Goal: Task Accomplishment & Management: Complete application form

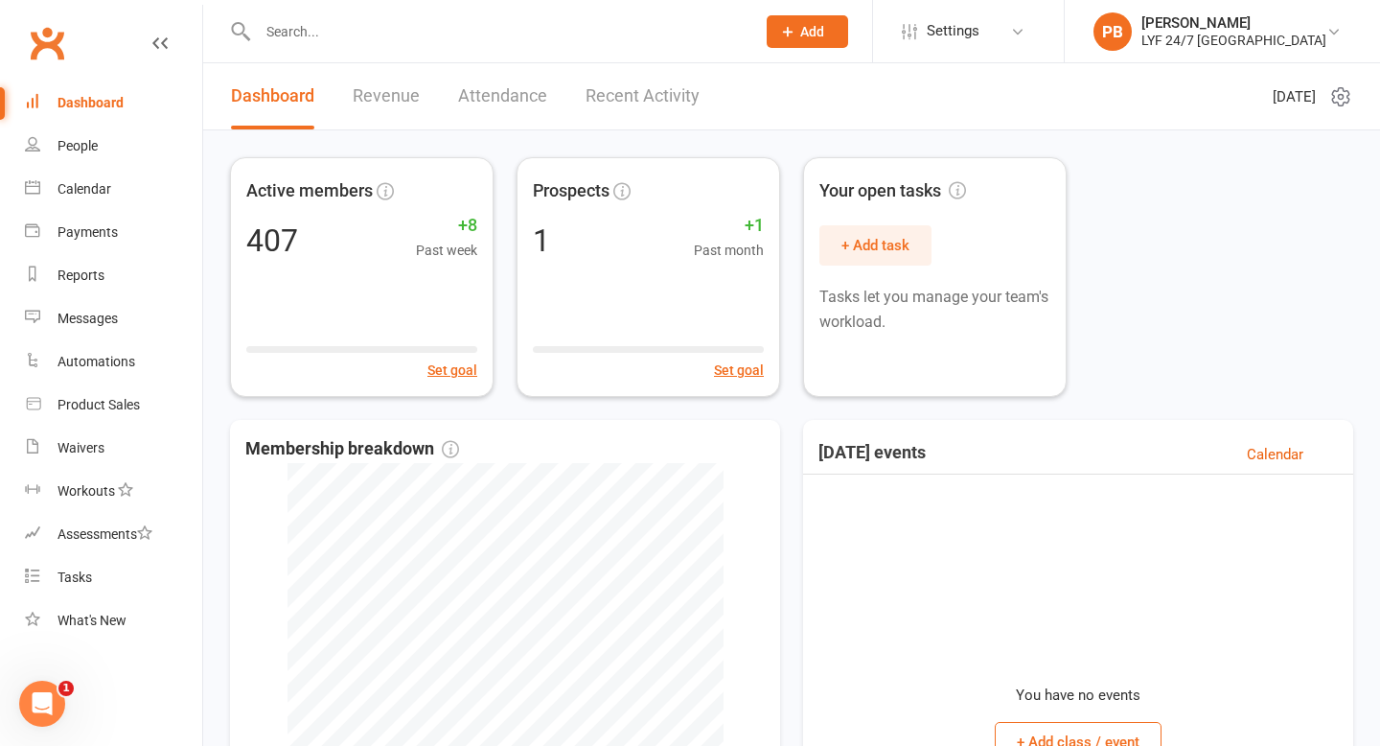
click at [454, 20] on input "text" at bounding box center [497, 31] width 490 height 27
paste input "[PERSON_NAME]"
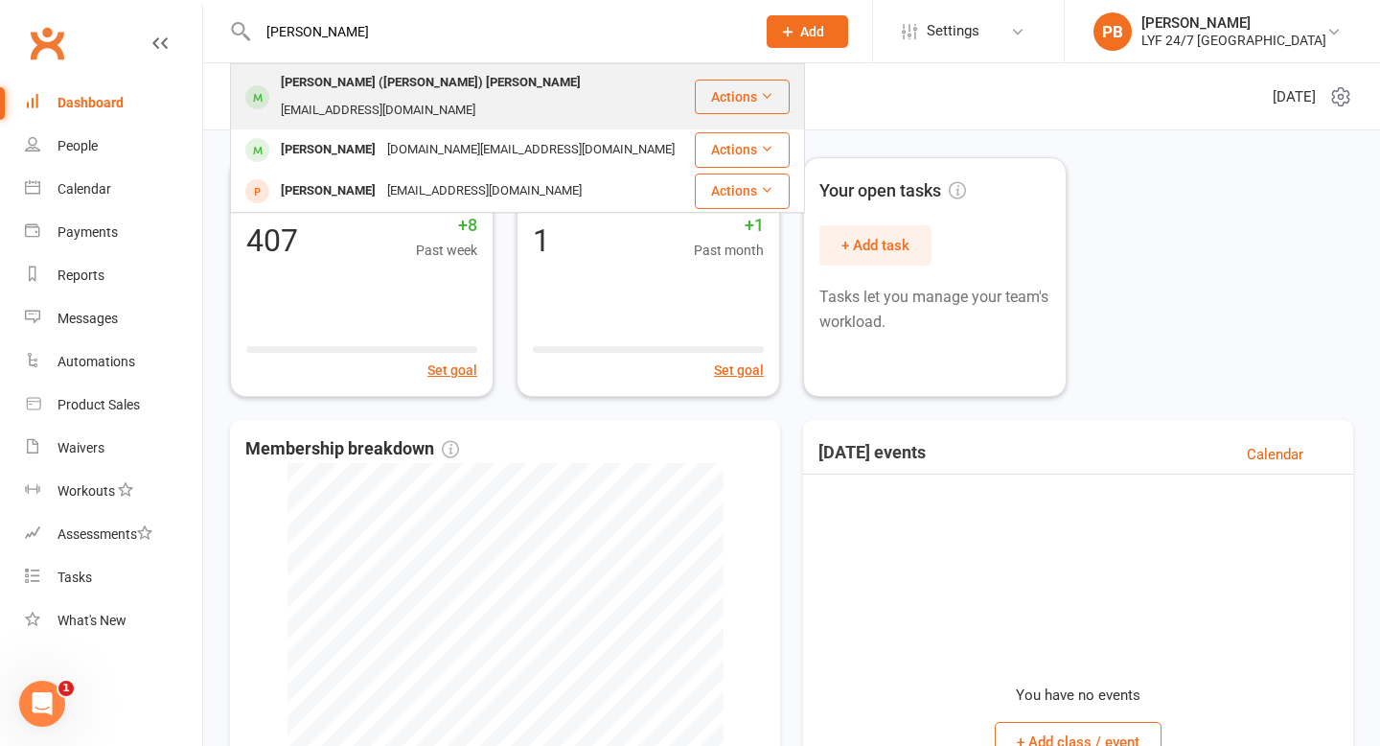
type input "[PERSON_NAME]"
click at [320, 88] on div "[PERSON_NAME] ([PERSON_NAME]) [PERSON_NAME]" at bounding box center [431, 83] width 312 height 28
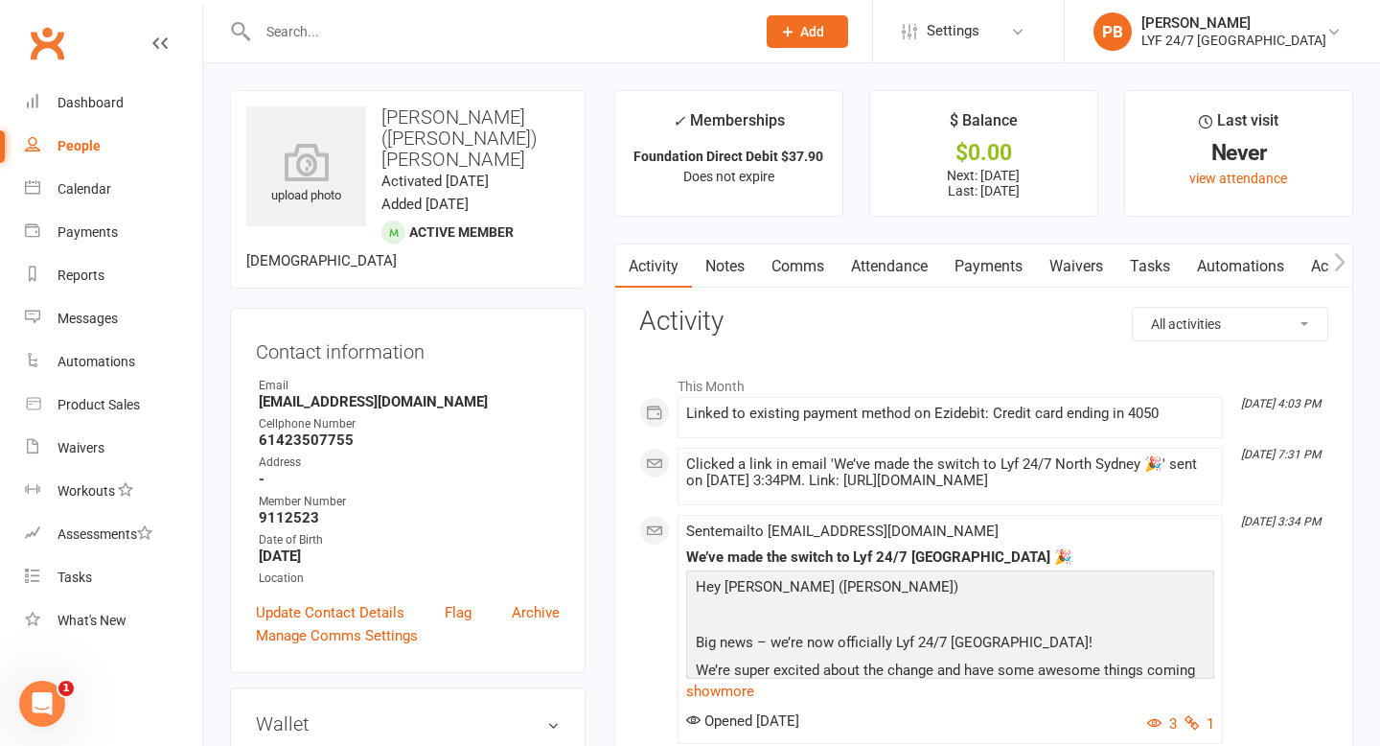
click at [973, 256] on link "Payments" at bounding box center [988, 266] width 95 height 44
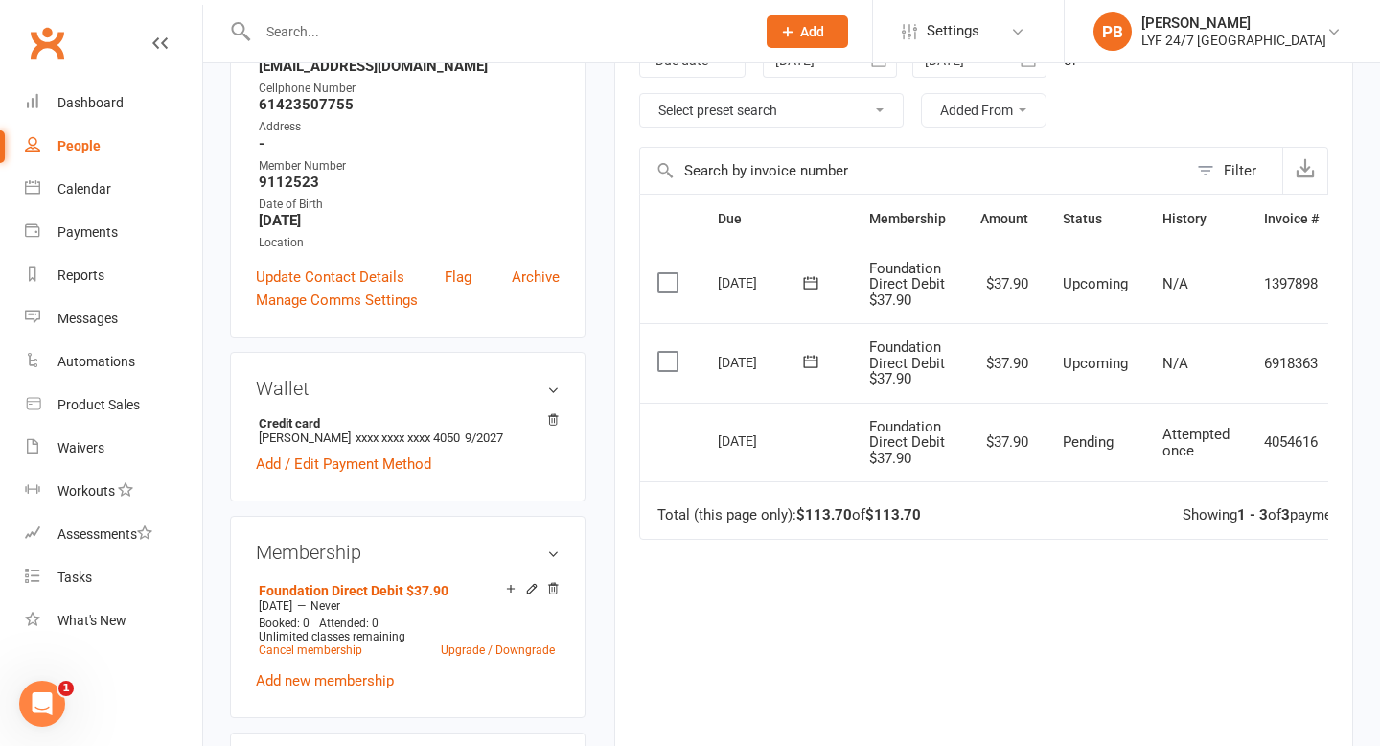
scroll to position [0, 66]
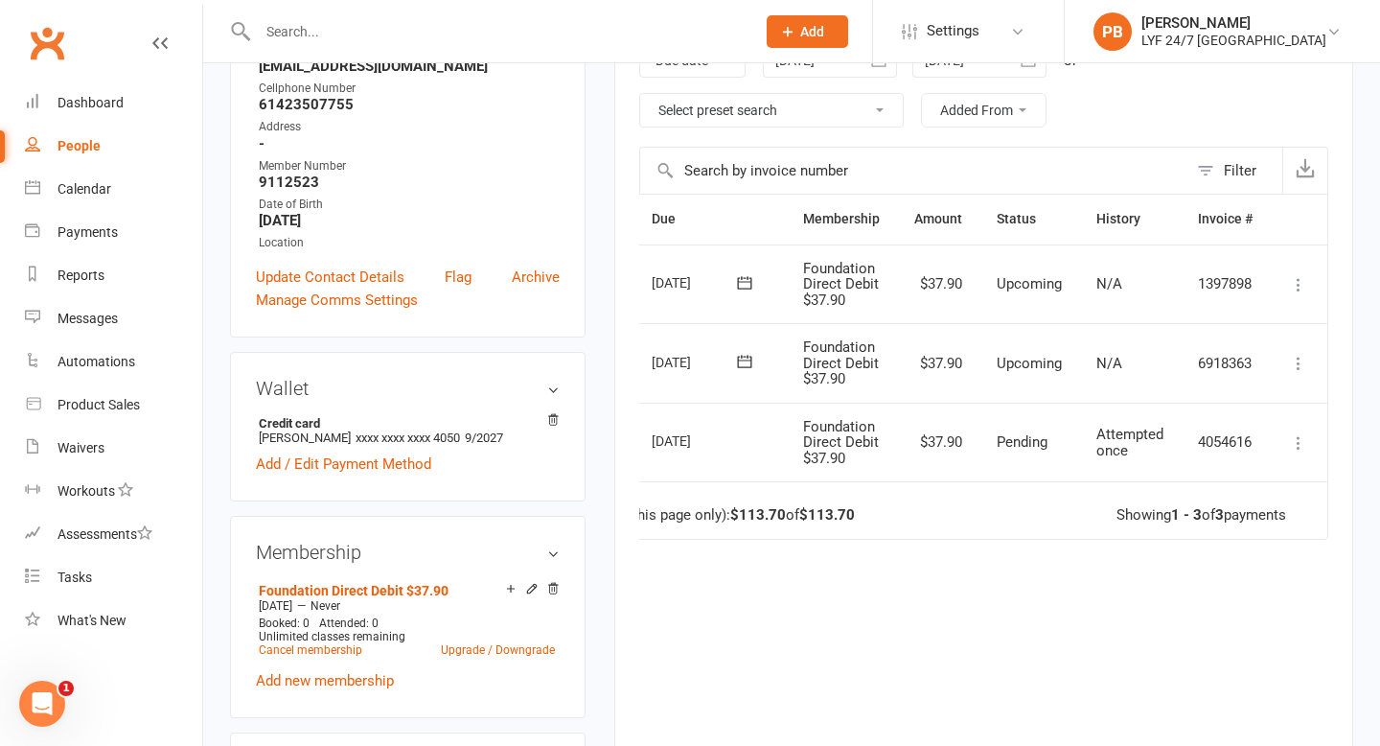
click at [1299, 440] on icon at bounding box center [1298, 442] width 19 height 19
click at [887, 437] on td "Foundation Direct Debit $37.90" at bounding box center [841, 443] width 111 height 80
click at [1305, 447] on icon at bounding box center [1298, 442] width 19 height 19
click at [822, 460] on span "Foundation Direct Debit $37.90" at bounding box center [841, 442] width 76 height 49
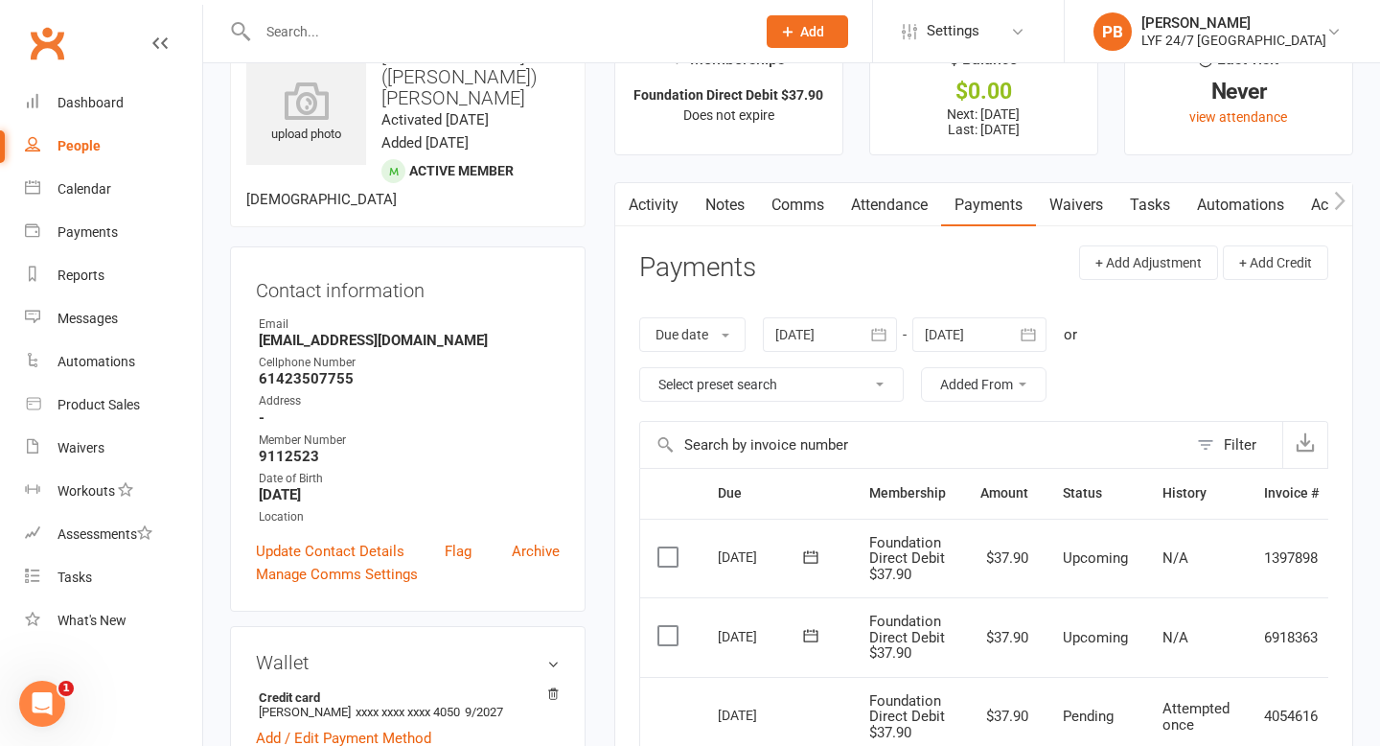
scroll to position [0, 0]
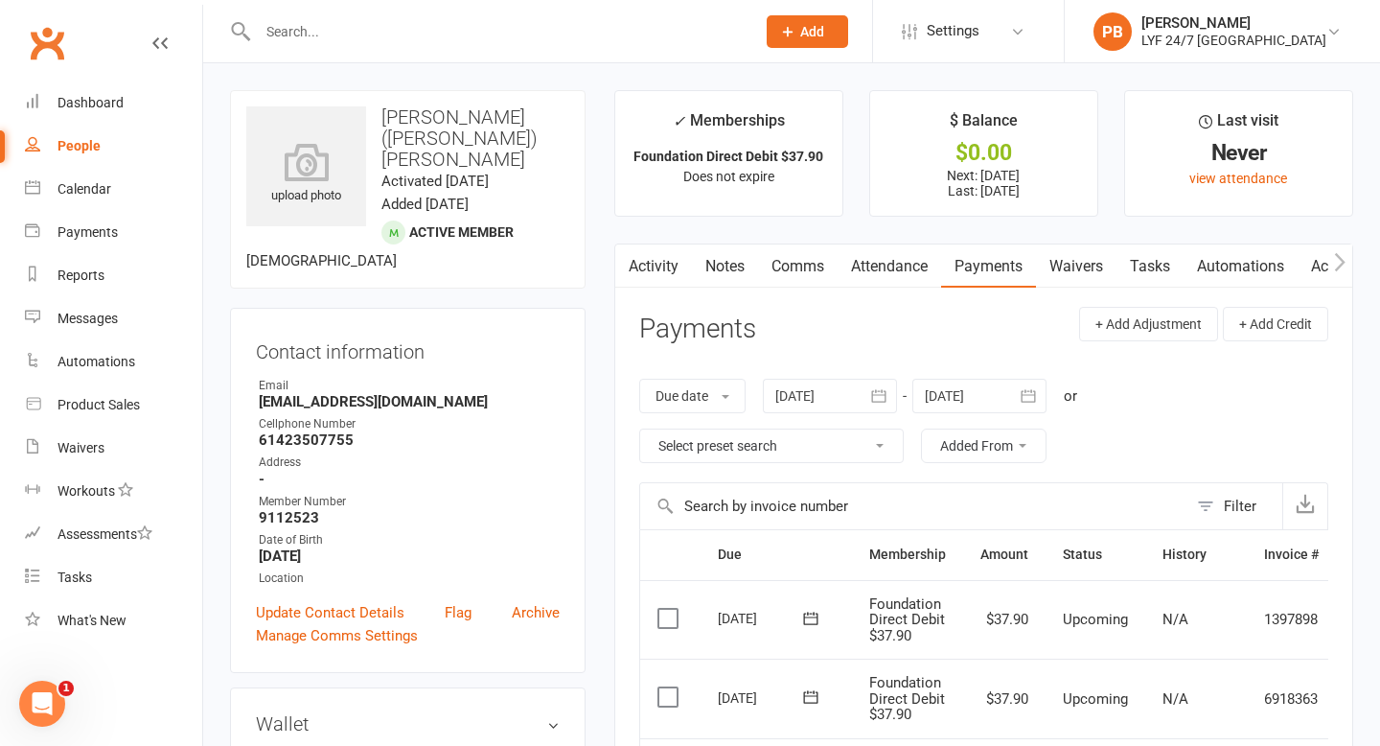
click at [1168, 261] on link "Tasks" at bounding box center [1150, 266] width 67 height 44
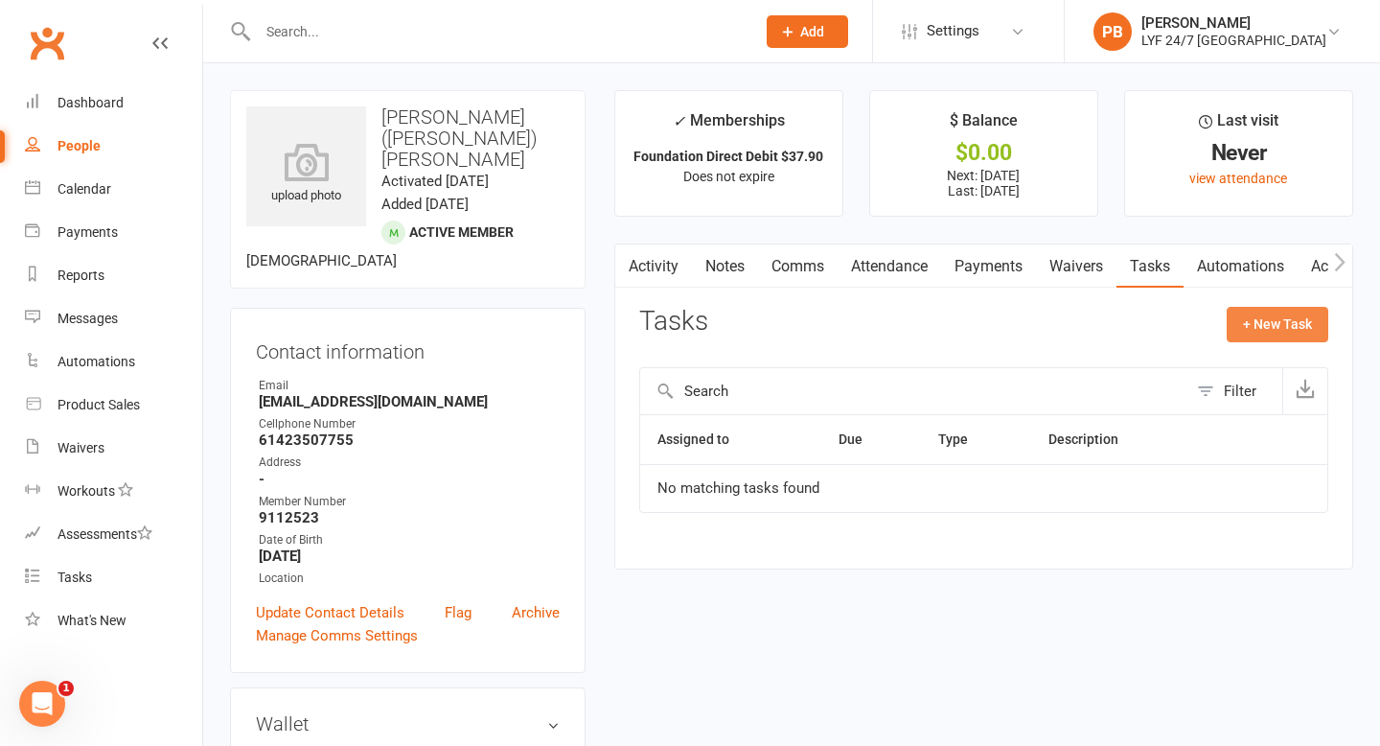
click at [1268, 332] on button "+ New Task" at bounding box center [1278, 324] width 102 height 35
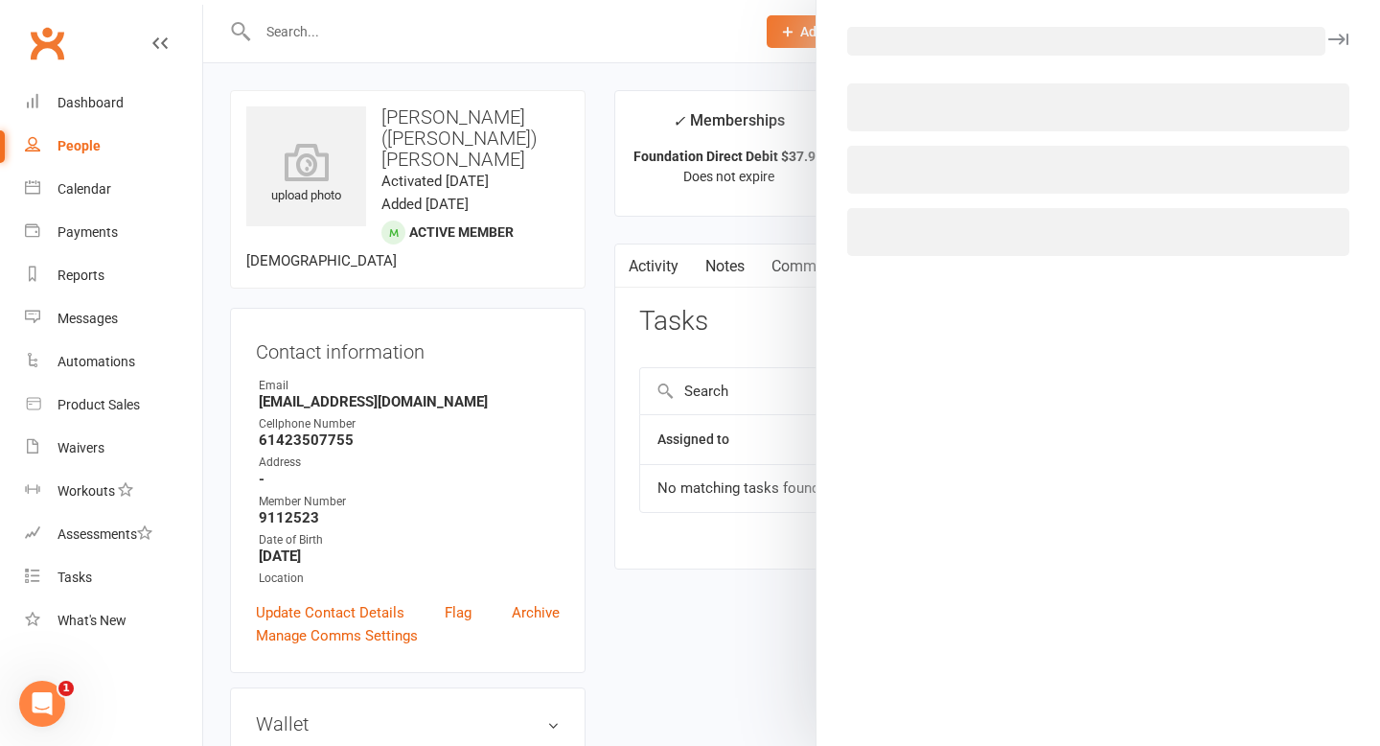
select select "53324"
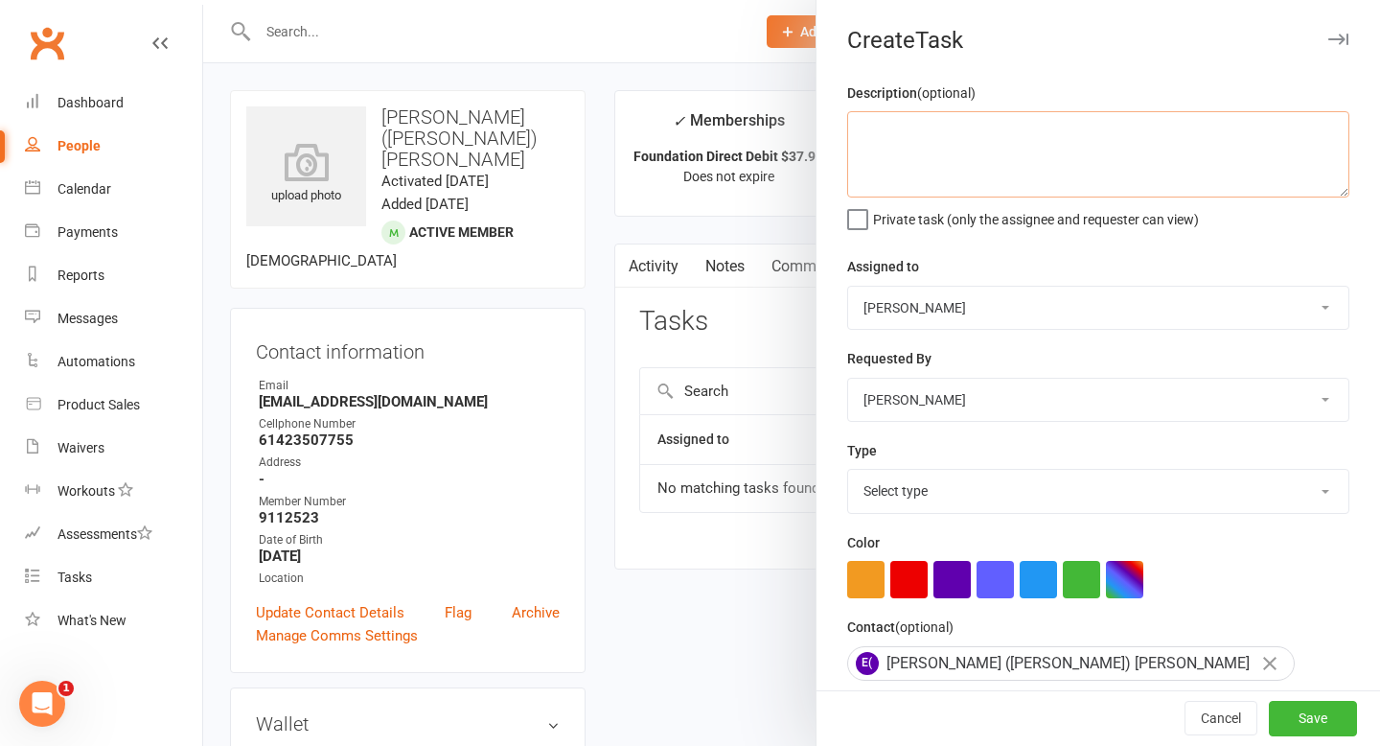
click at [989, 138] on textarea at bounding box center [1098, 154] width 502 height 86
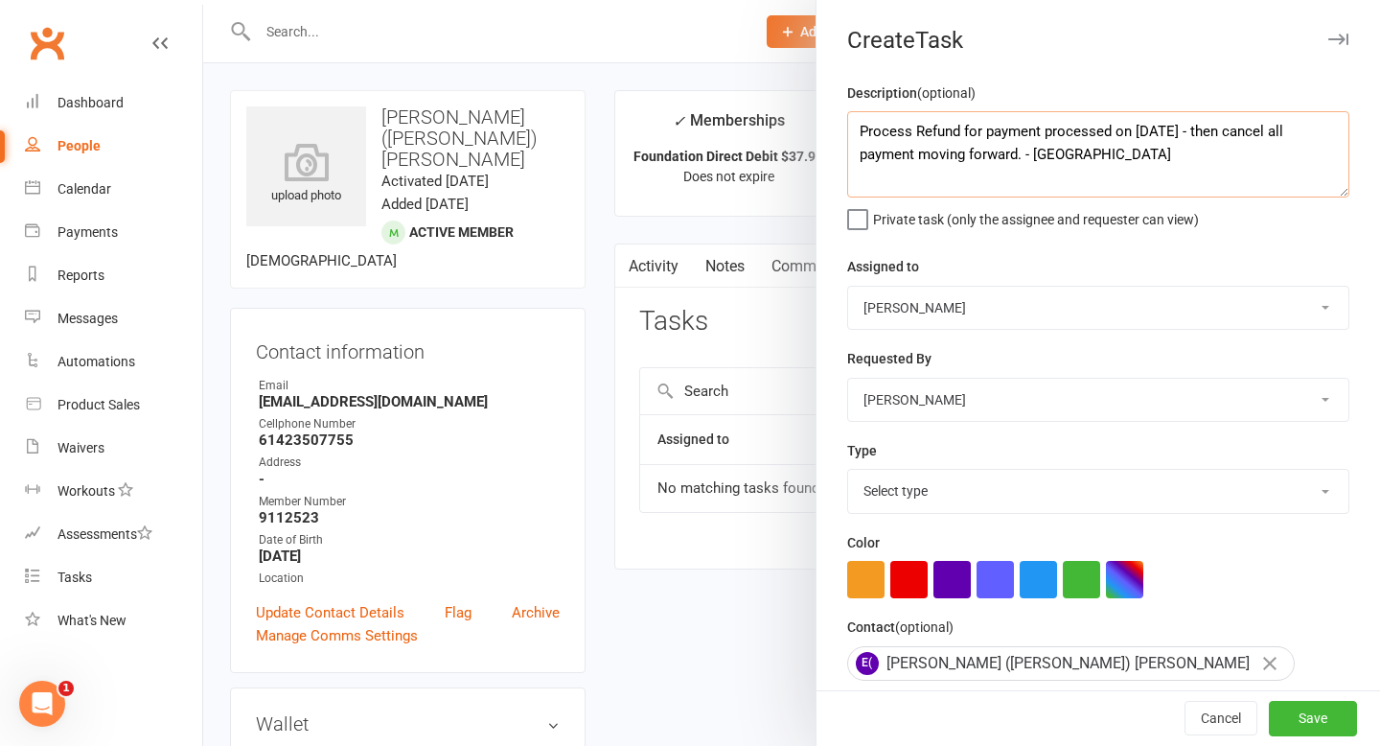
type textarea "Process Refund for payment processed on [DATE] - then cancel all payment moving…"
click at [984, 296] on select "[PERSON_NAME] [PERSON_NAME]" at bounding box center [1098, 308] width 500 height 42
select select "53526"
drag, startPoint x: 1026, startPoint y: 158, endPoint x: 1016, endPoint y: 157, distance: 9.6
click at [1016, 157] on textarea "Process Refund for payment processed on [DATE] - then cancel all payment moving…" at bounding box center [1098, 154] width 502 height 86
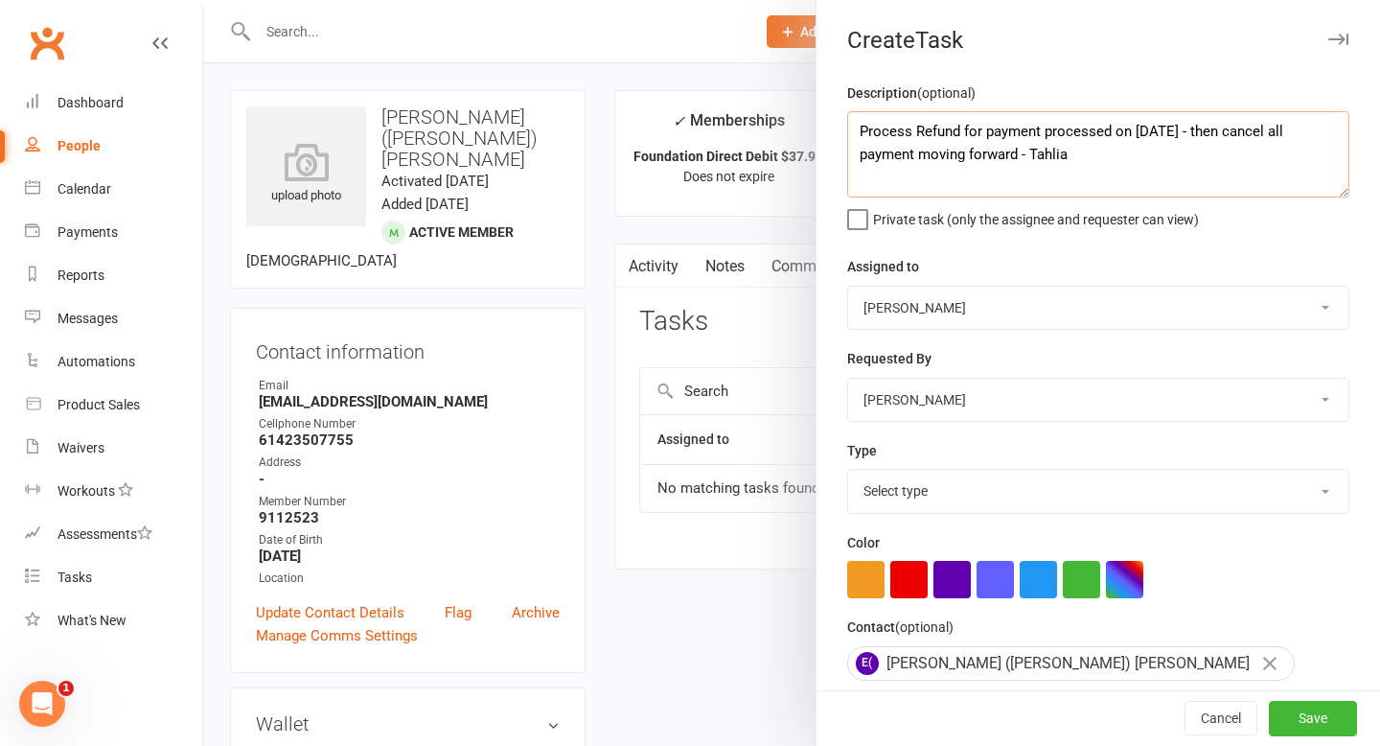
type textarea "Process Refund for payment processed on [DATE] - then cancel all payment moving…"
click at [1024, 323] on select "[PERSON_NAME] [PERSON_NAME]" at bounding box center [1098, 308] width 500 height 42
select select "53324"
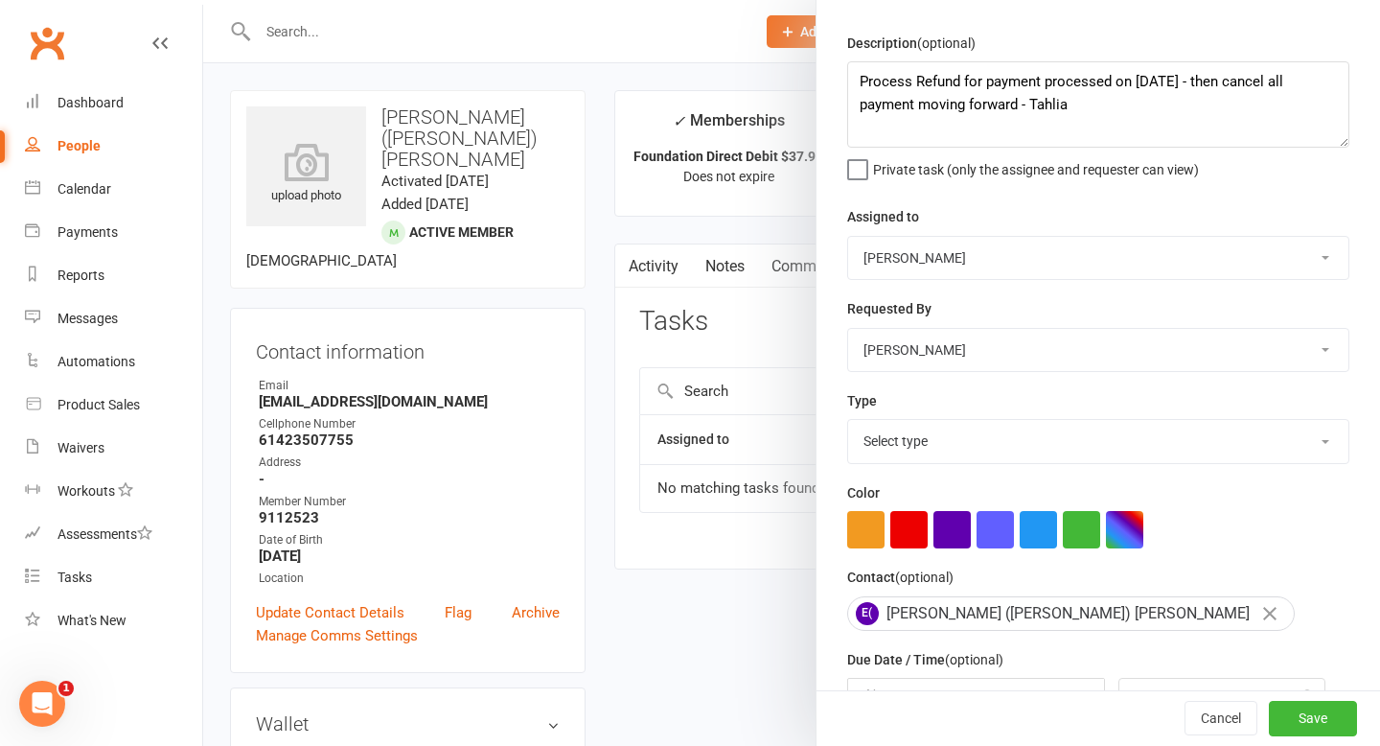
scroll to position [46, 0]
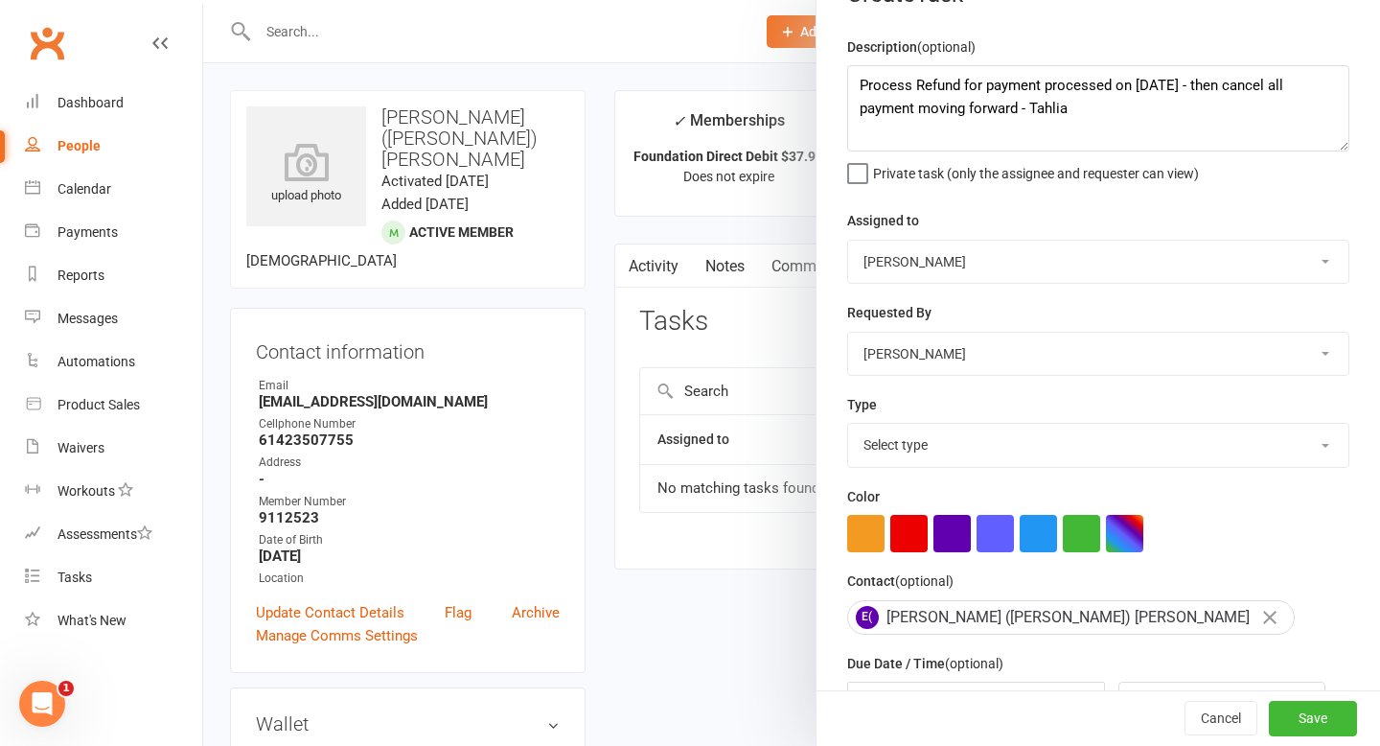
click at [1008, 443] on select "Select type E-mail Meeting Phone call Add new task type" at bounding box center [1098, 445] width 500 height 42
select select
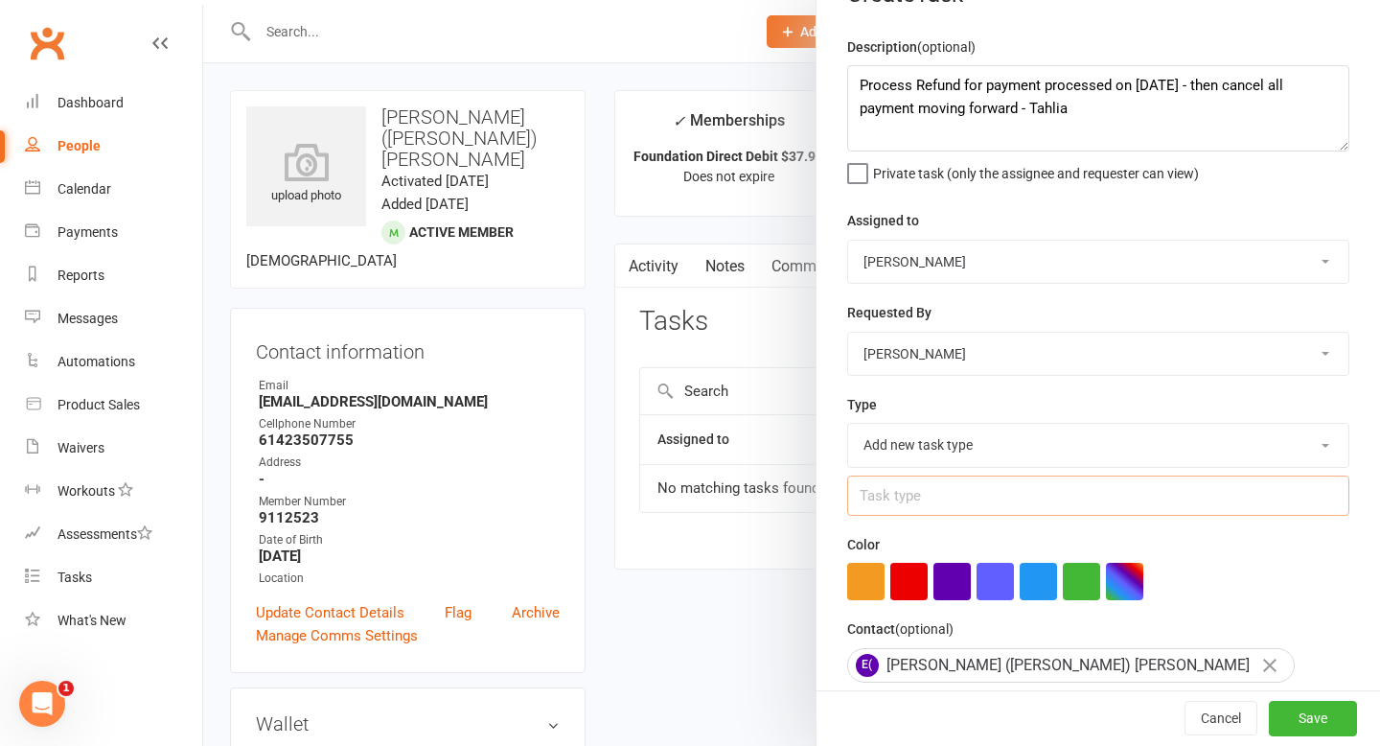
click at [940, 505] on input "text" at bounding box center [1098, 495] width 502 height 40
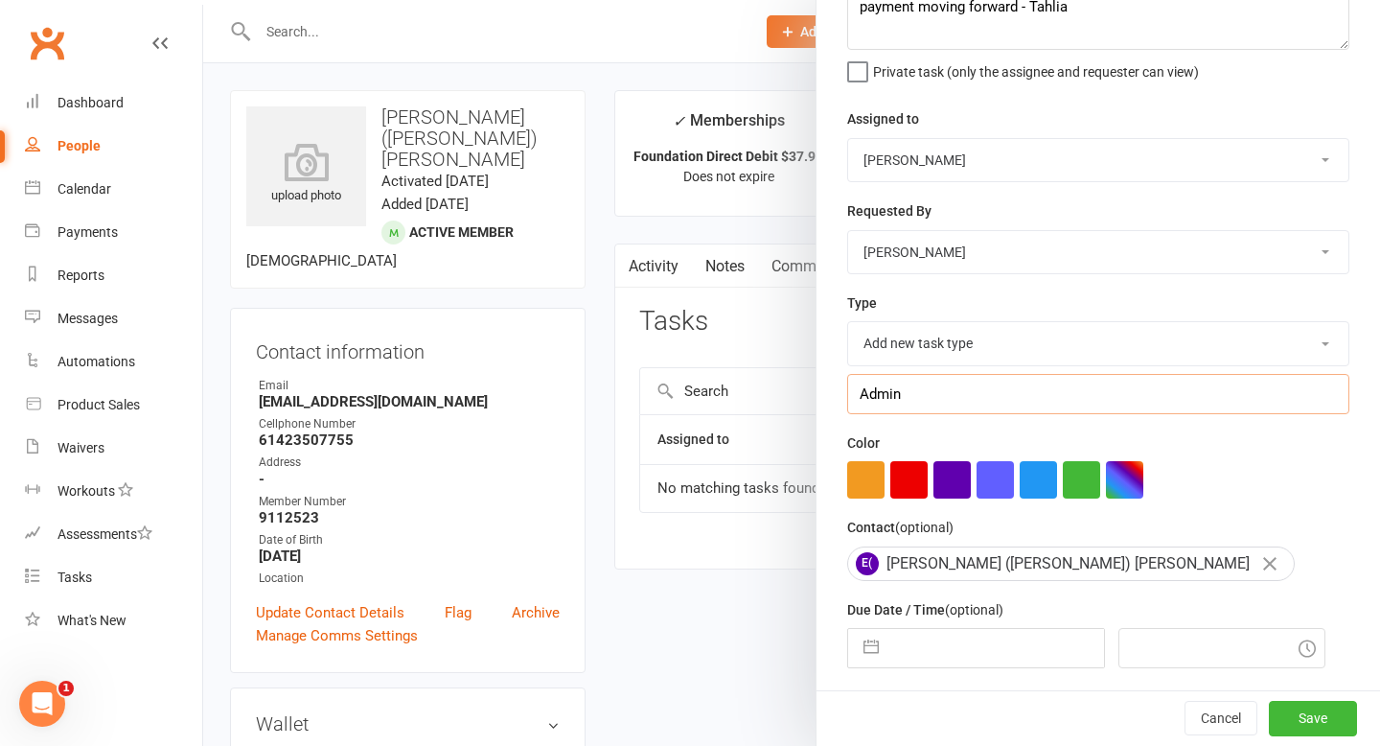
scroll to position [217, 0]
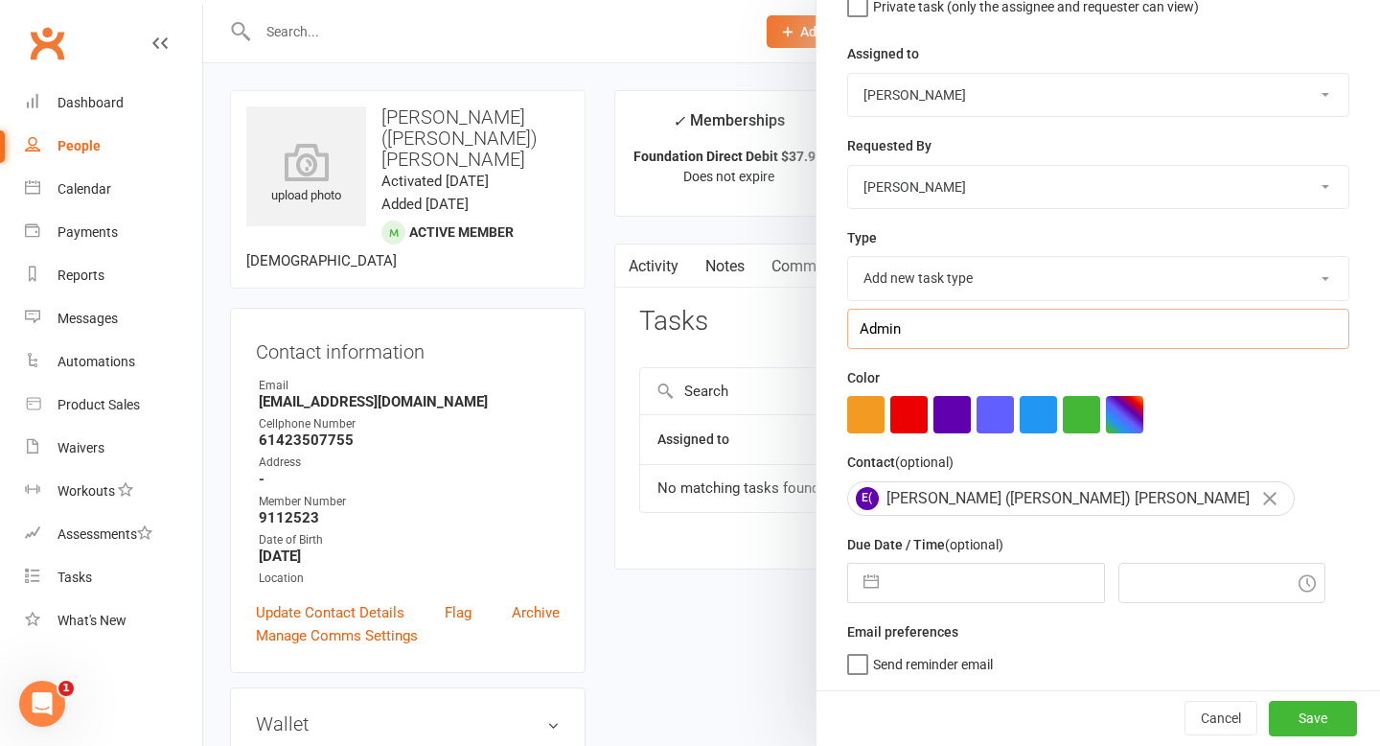
type input "Admin"
click at [1222, 471] on div "Contact (optional) E( [PERSON_NAME] ([PERSON_NAME]) [PERSON_NAME]" at bounding box center [1098, 482] width 502 height 64
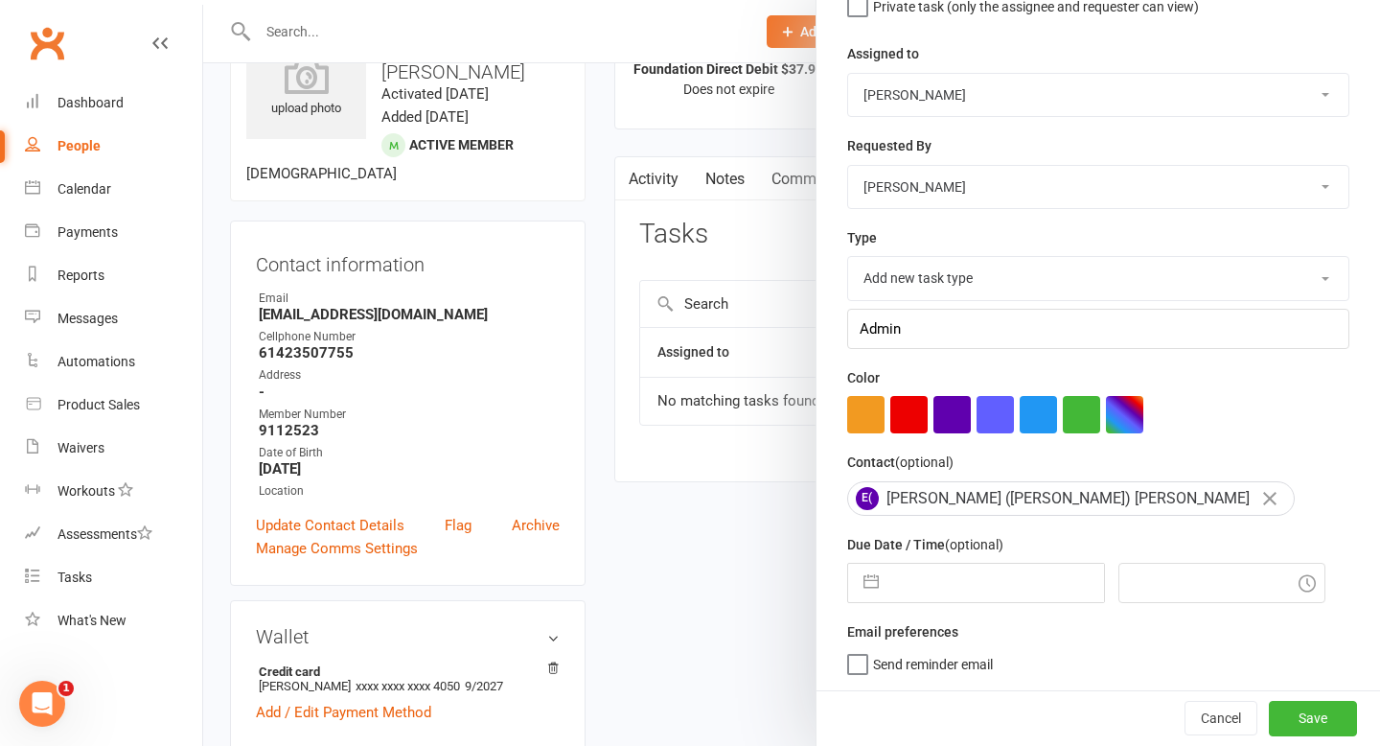
scroll to position [88, 0]
click at [919, 579] on input "text" at bounding box center [997, 583] width 216 height 38
select select "6"
select select "2025"
select select "7"
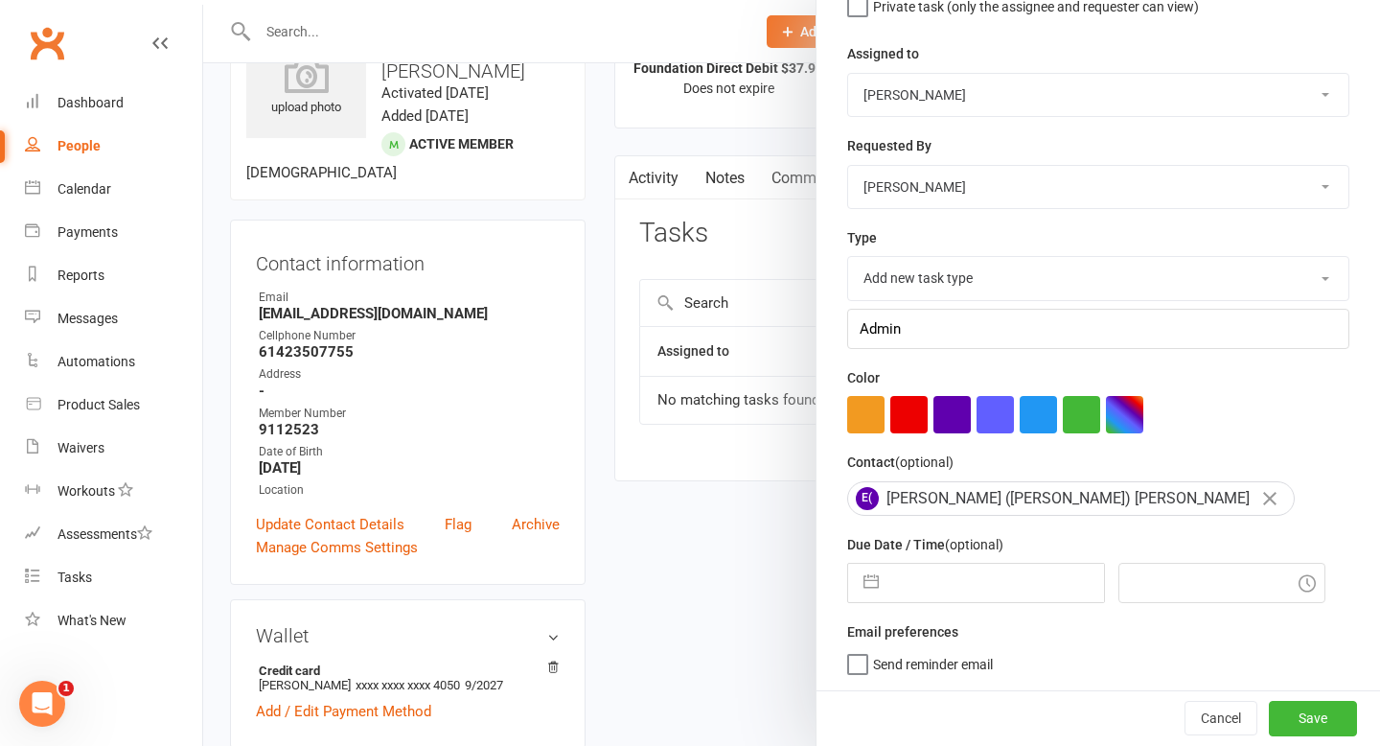
select select "2025"
select select "8"
select select "2025"
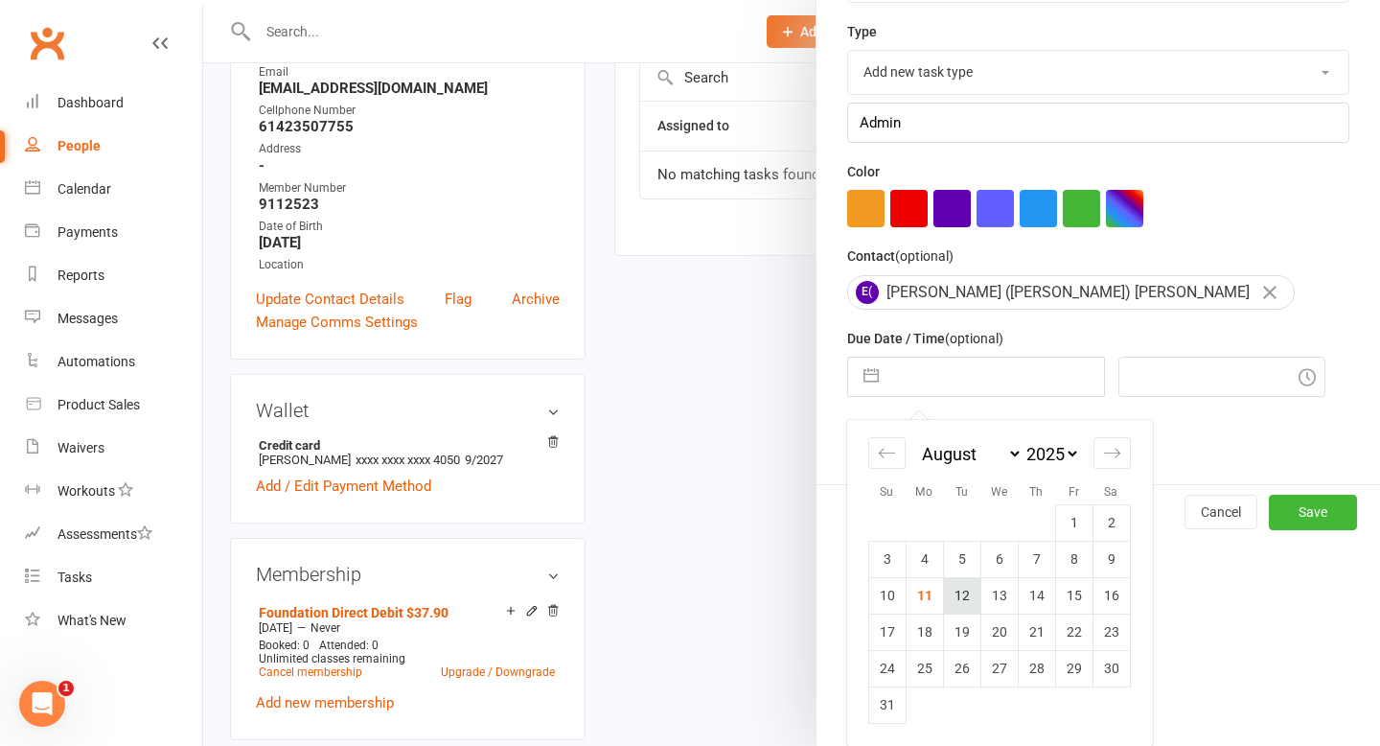
scroll to position [321, 0]
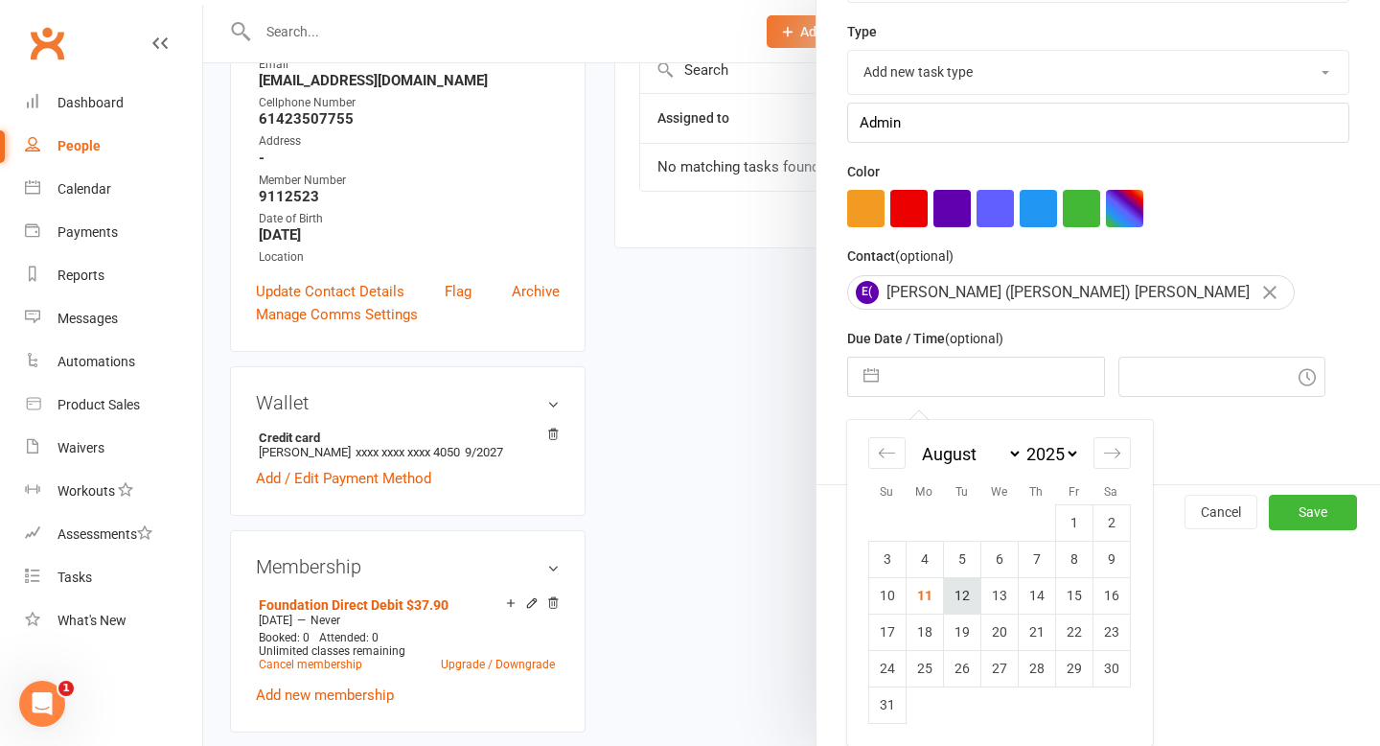
click at [964, 586] on td "12" at bounding box center [961, 595] width 37 height 36
type input "[DATE]"
type input "1:45pm"
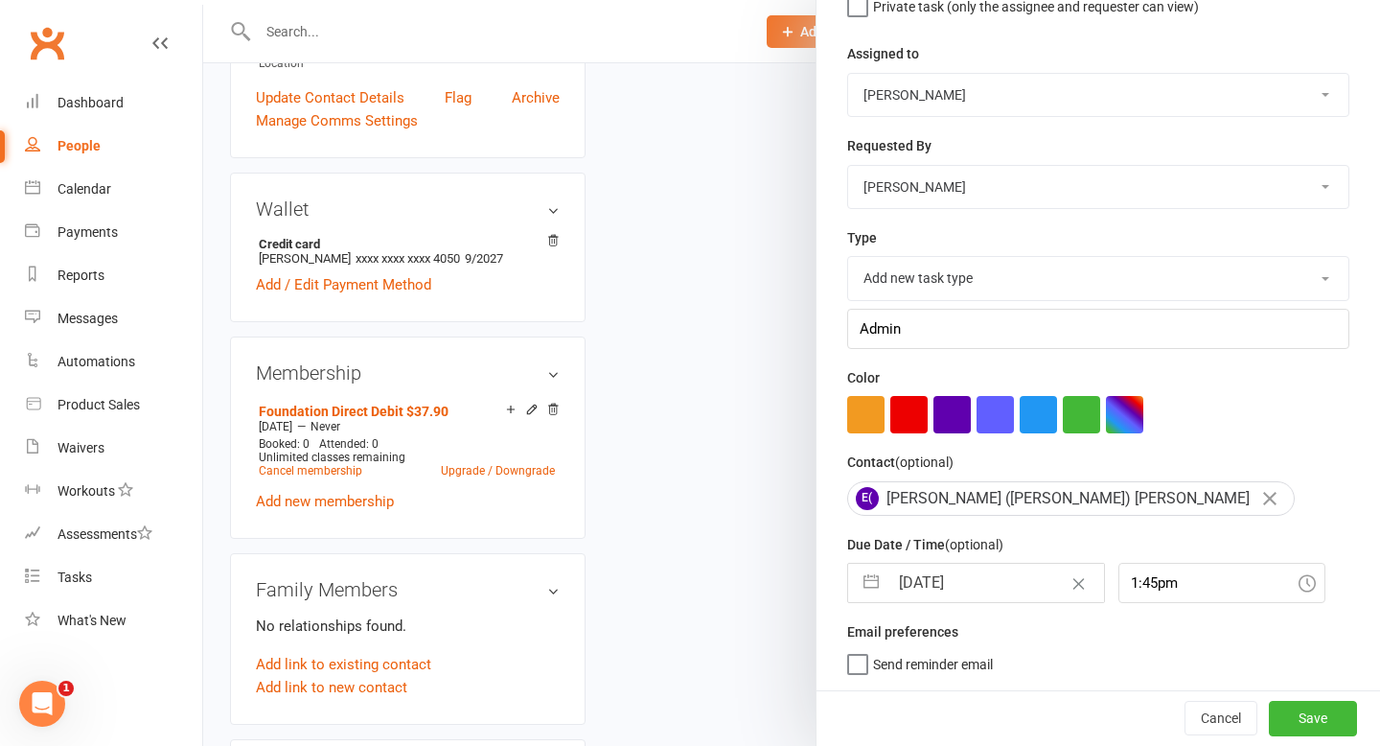
scroll to position [628, 0]
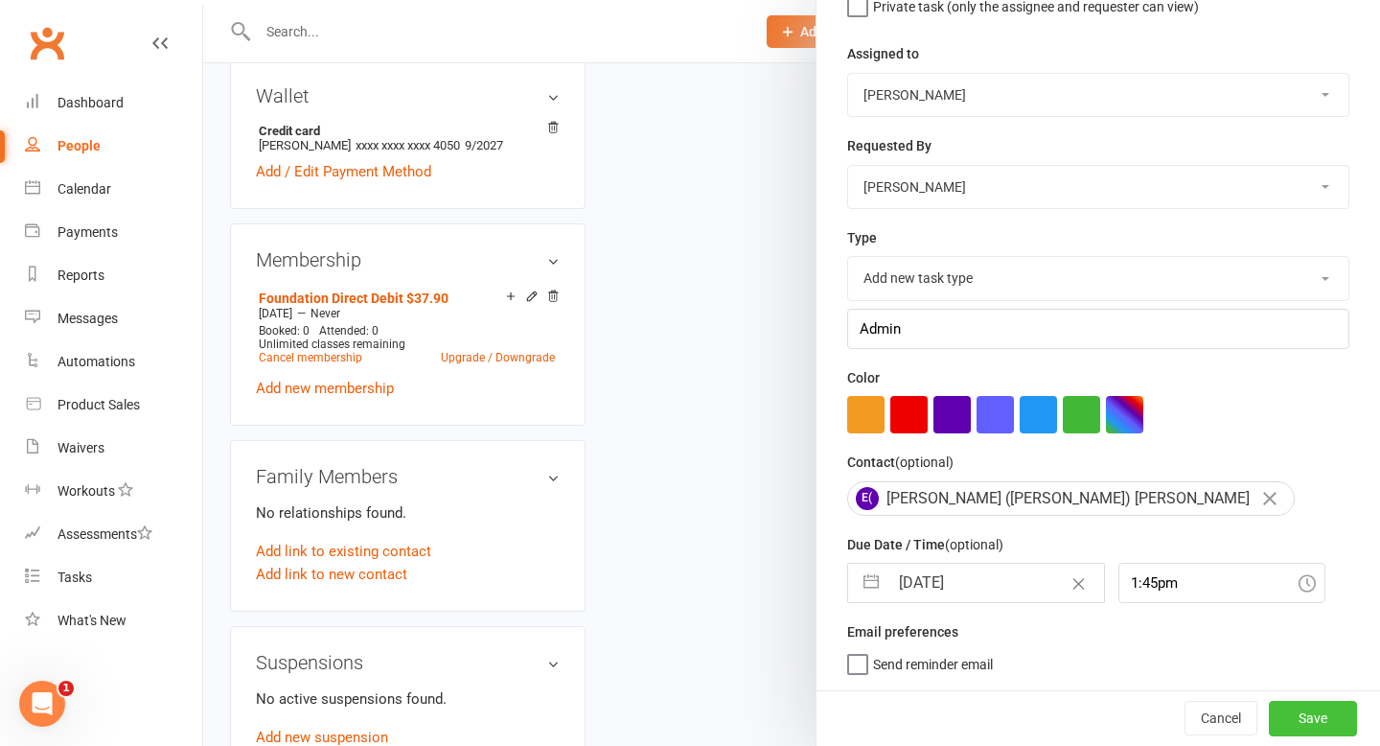
click at [1303, 717] on button "Save" at bounding box center [1313, 718] width 88 height 35
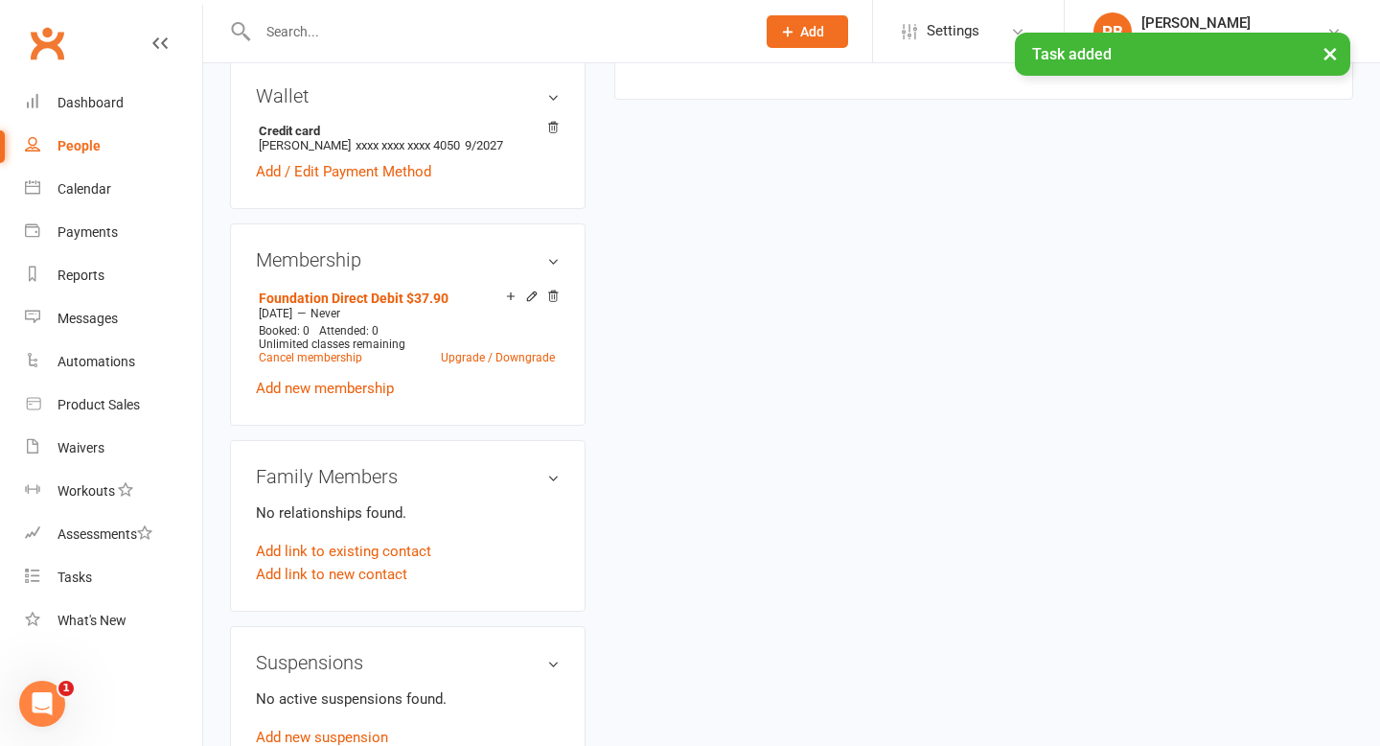
scroll to position [0, 0]
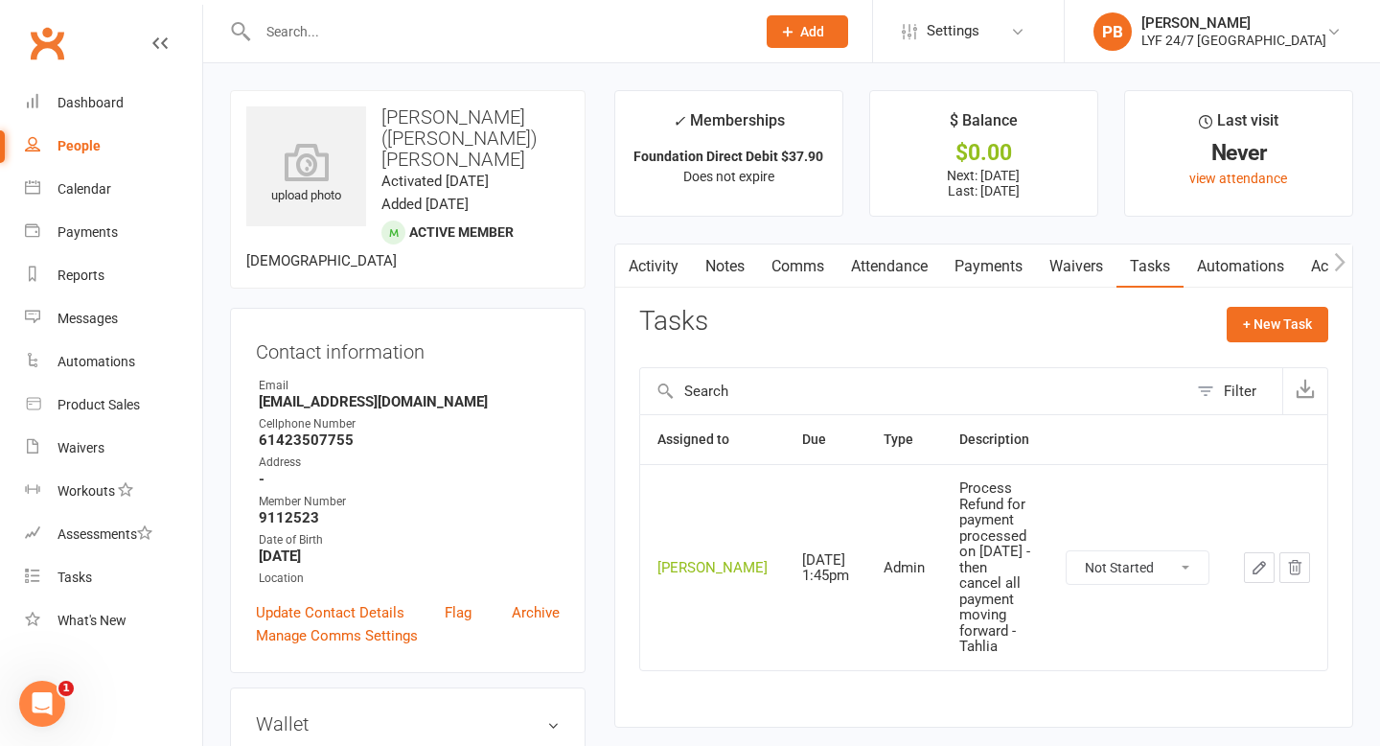
click at [797, 31] on icon at bounding box center [787, 31] width 17 height 17
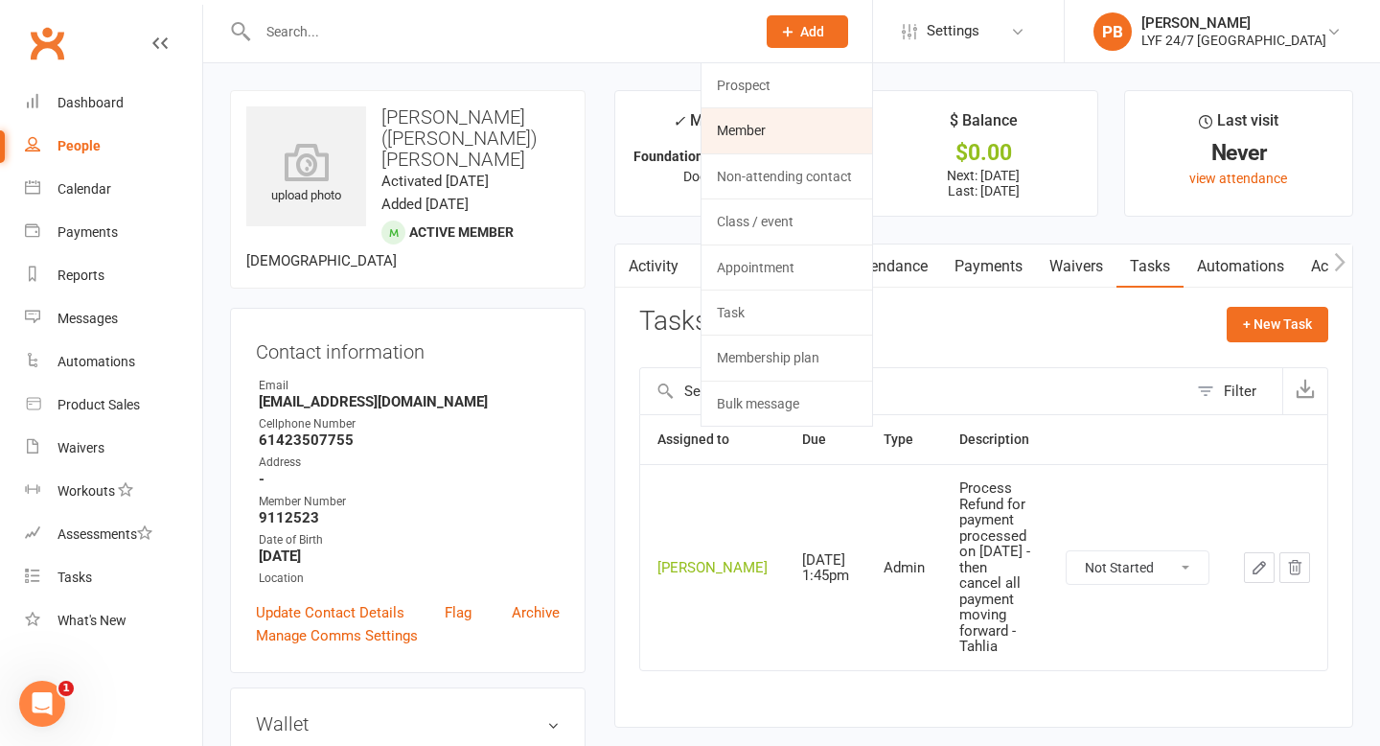
click at [801, 143] on link "Member" at bounding box center [787, 130] width 171 height 44
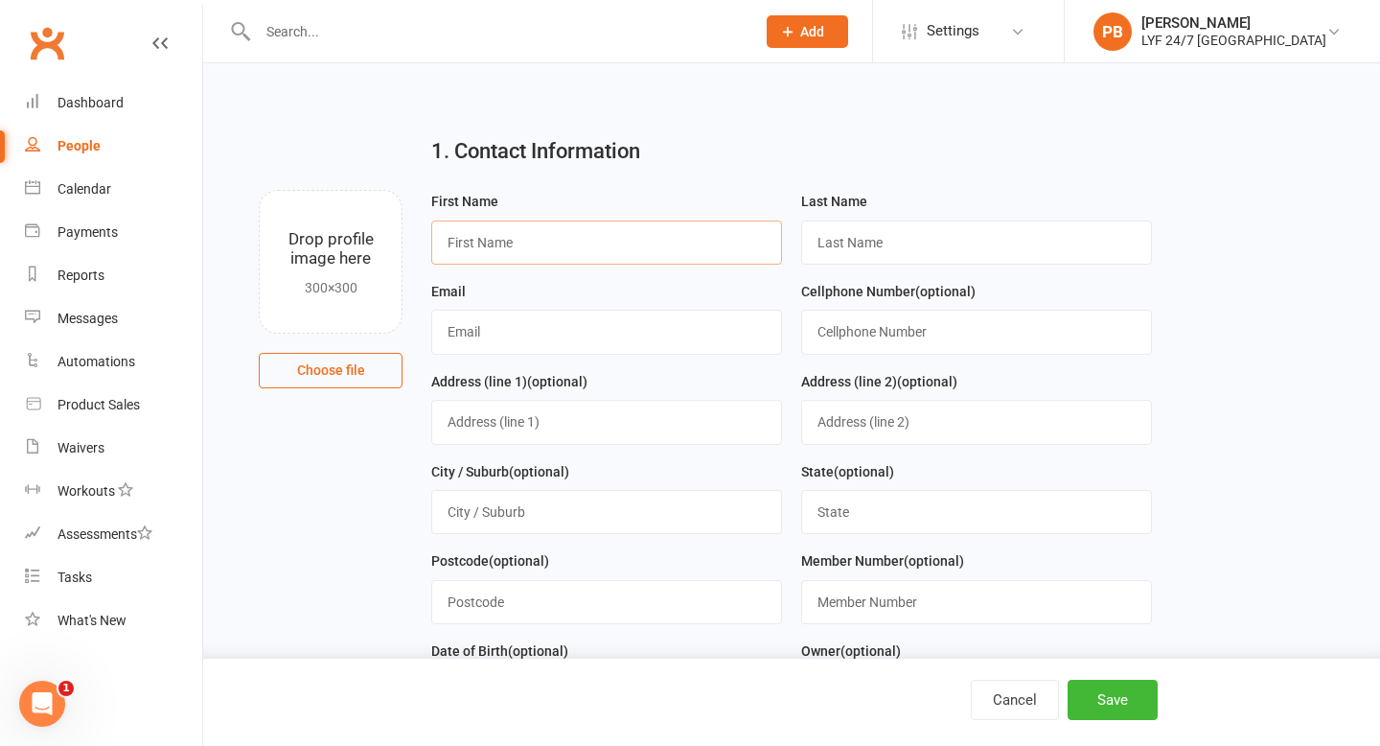
click at [485, 250] on input "text" at bounding box center [606, 242] width 351 height 44
type input "[PERSON_NAME]"
type input "RIce"
click at [937, 311] on input "text" at bounding box center [976, 332] width 351 height 44
click at [860, 332] on input "04229923436" at bounding box center [976, 332] width 351 height 44
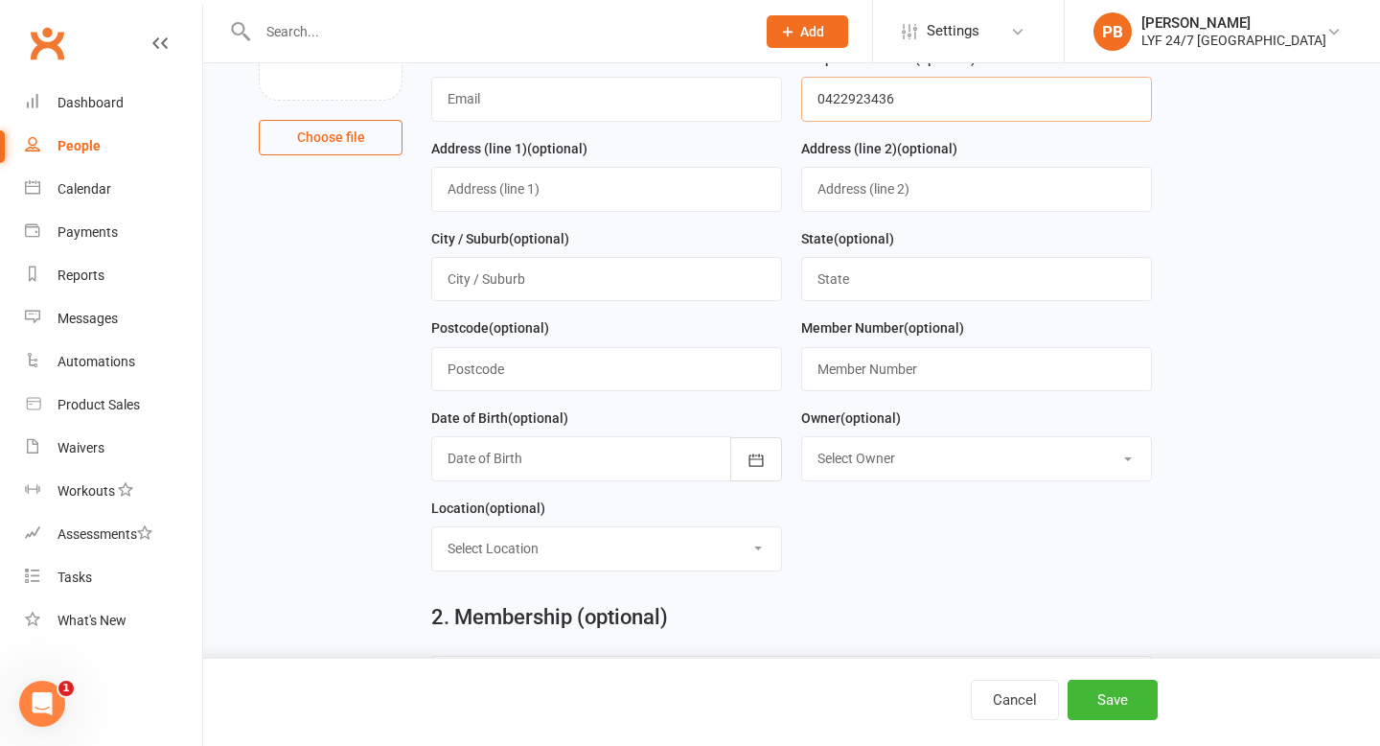
scroll to position [328, 0]
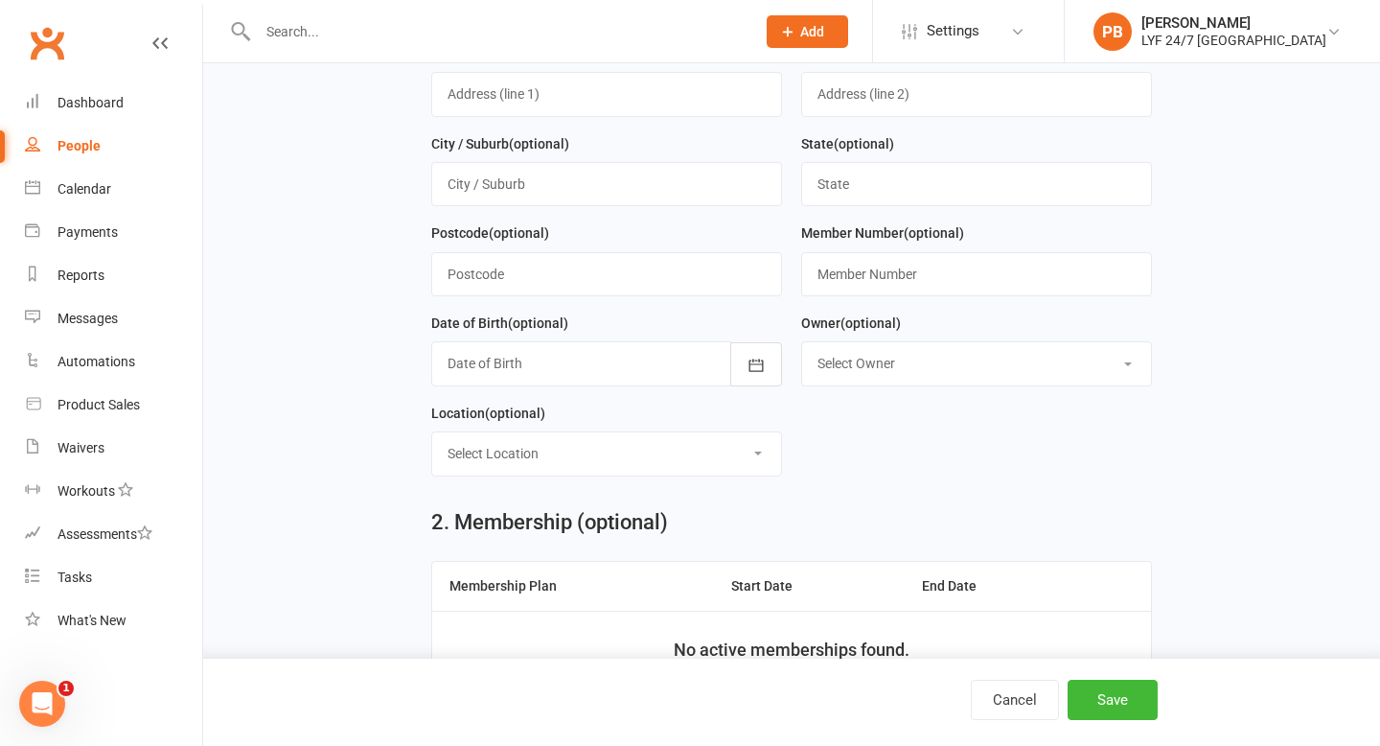
type input "0422923436"
click at [929, 284] on input "text" at bounding box center [976, 274] width 351 height 44
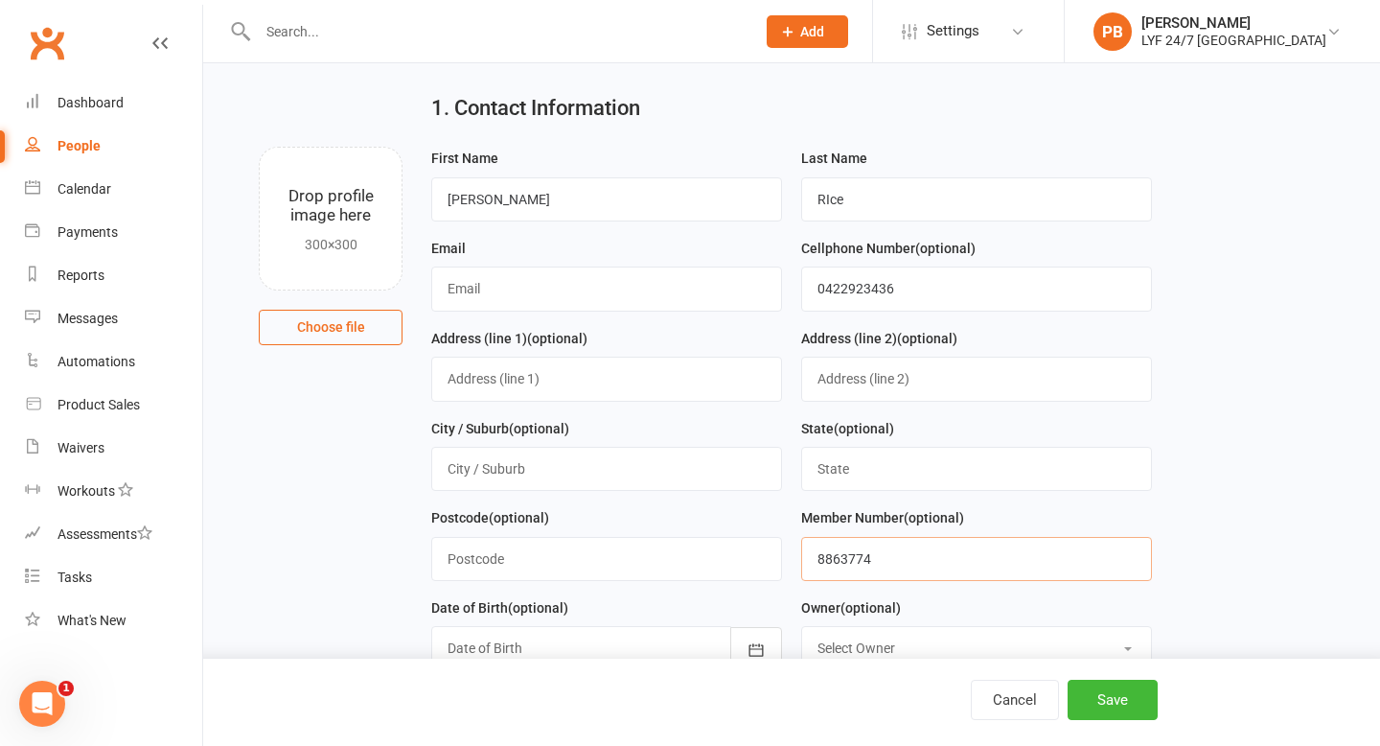
scroll to position [45, 0]
type input "8863774"
click at [551, 293] on input "text" at bounding box center [606, 287] width 351 height 44
click at [483, 283] on input "megsrice@" at bounding box center [606, 287] width 351 height 44
click at [544, 296] on input "megserice@" at bounding box center [606, 287] width 351 height 44
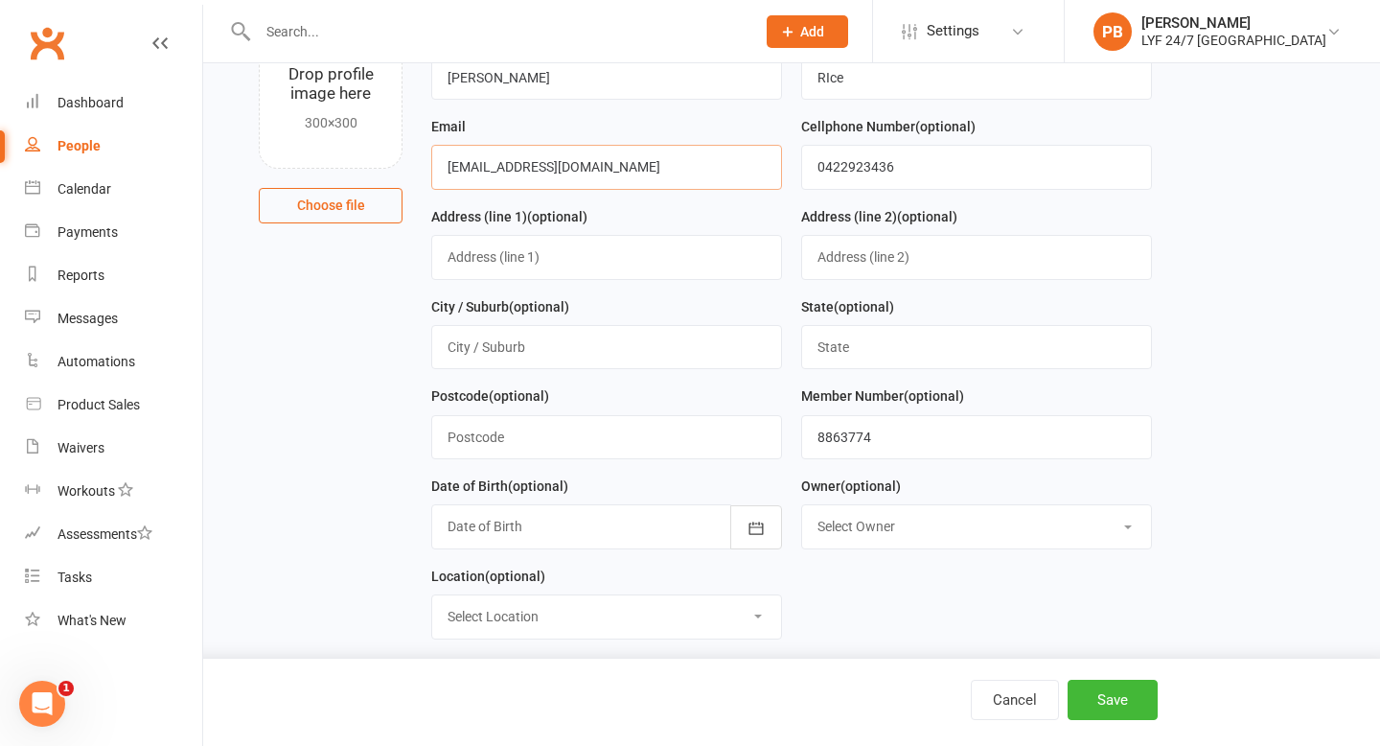
scroll to position [182, 0]
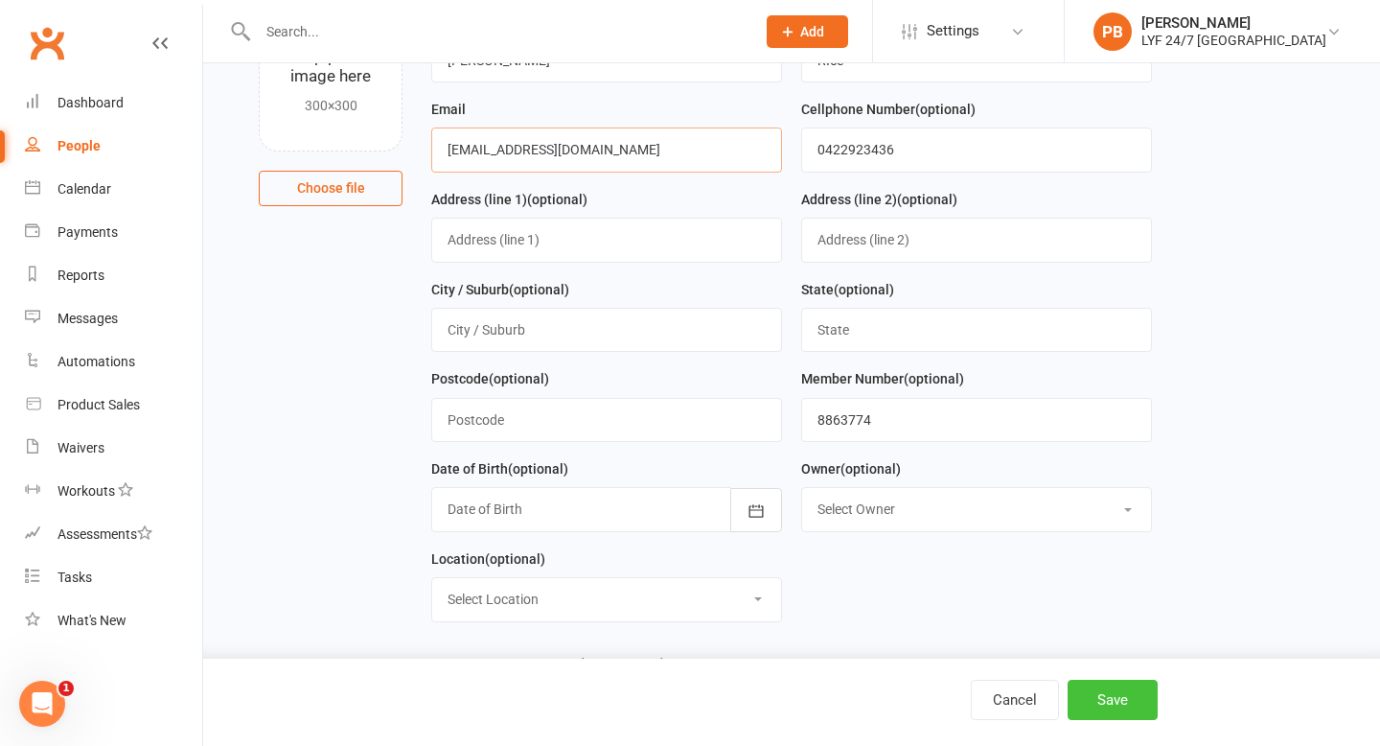
type input "[EMAIL_ADDRESS][DOMAIN_NAME]"
click at [1120, 694] on button "Save" at bounding box center [1113, 700] width 90 height 40
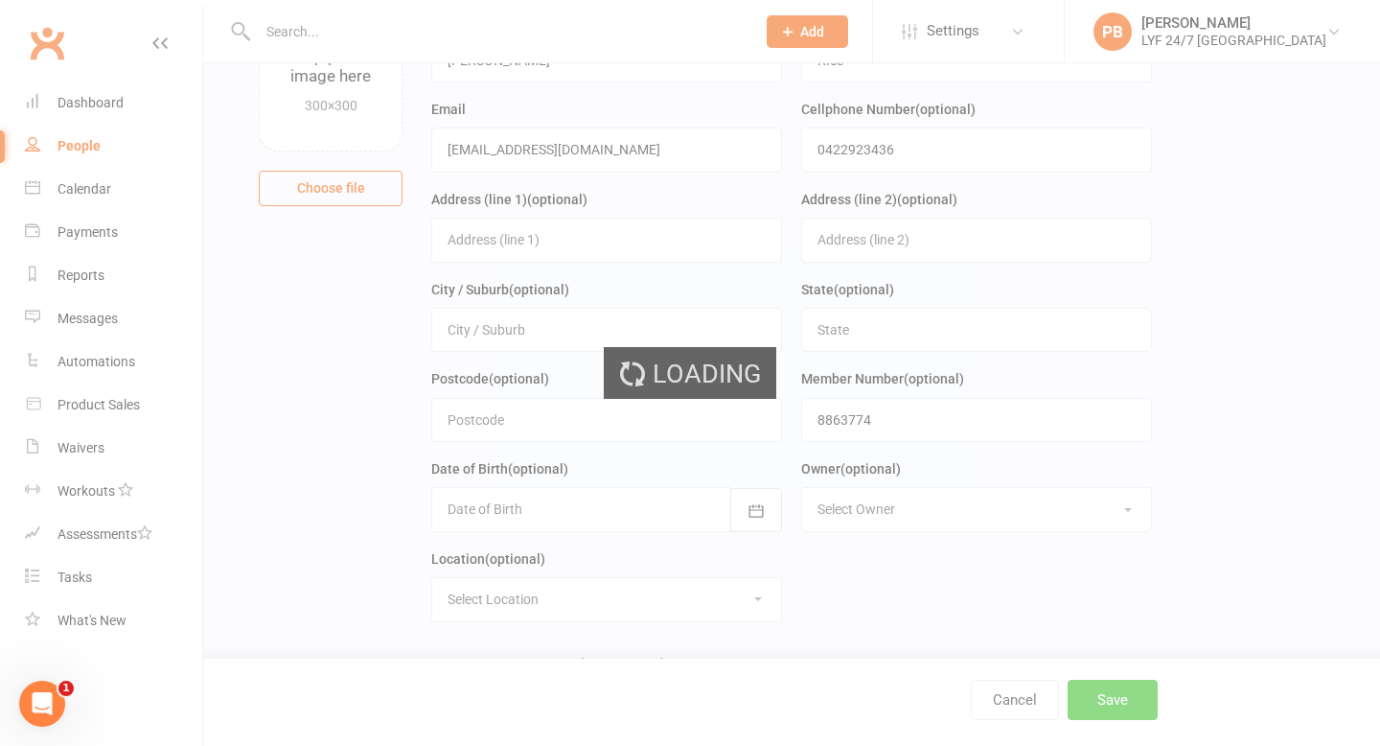
scroll to position [0, 0]
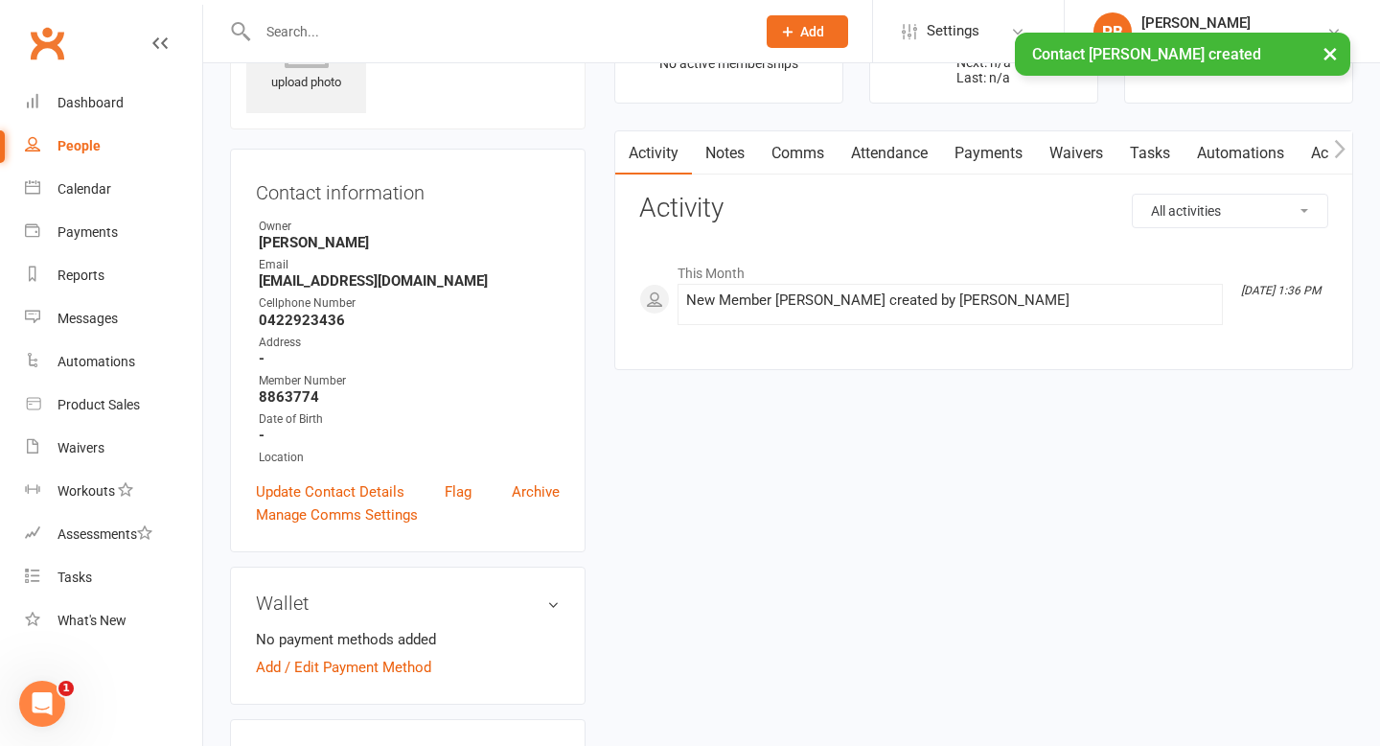
scroll to position [335, 0]
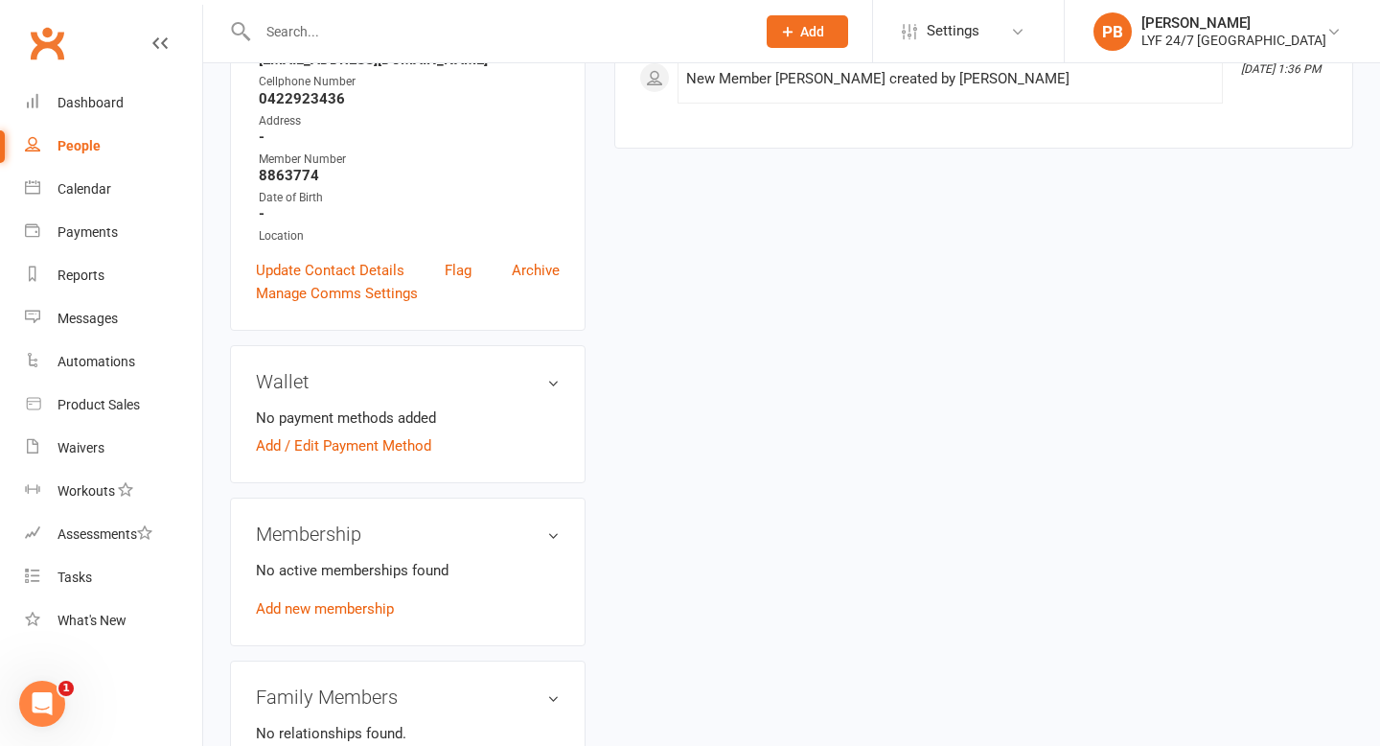
click at [311, 459] on div "Wallet No payment methods added Add / Edit Payment Method" at bounding box center [408, 414] width 356 height 138
click at [355, 437] on link "Add / Edit Payment Method" at bounding box center [343, 445] width 175 height 23
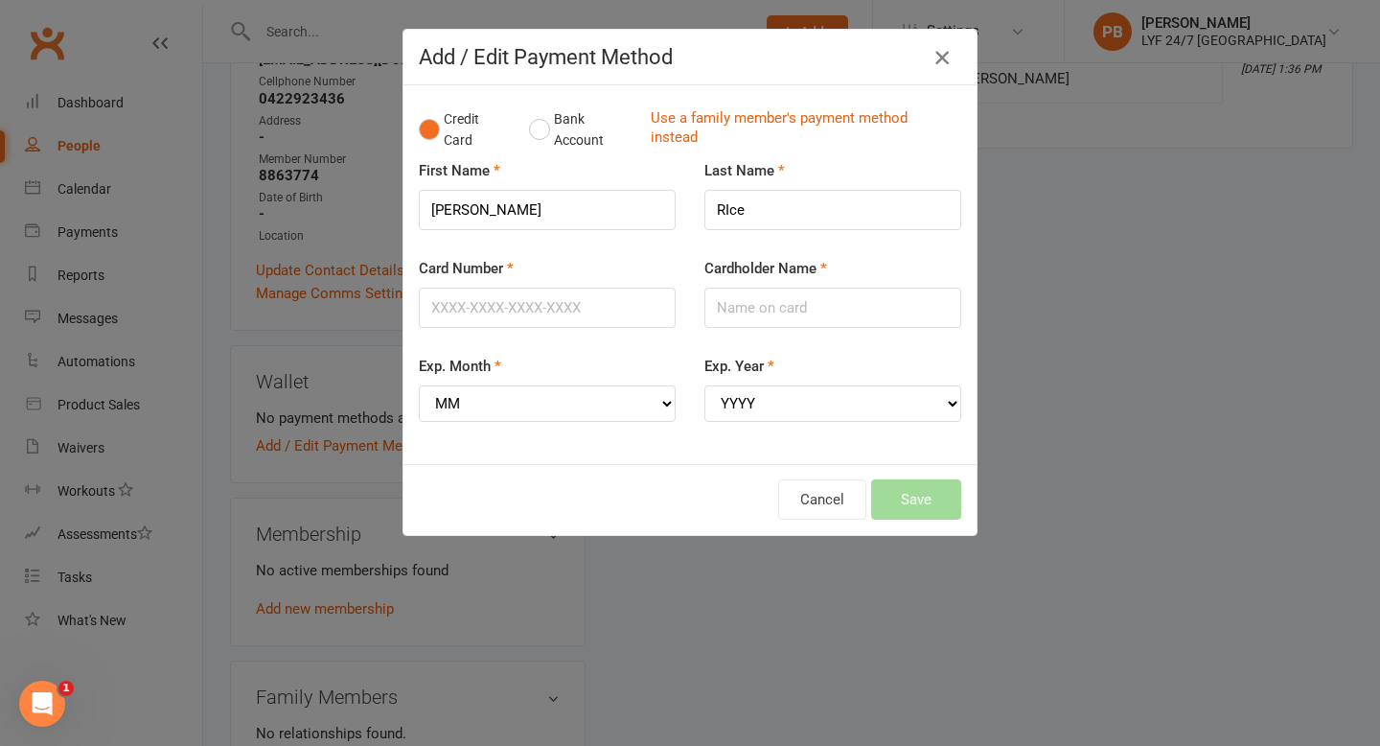
click at [947, 58] on icon "button" at bounding box center [942, 57] width 23 height 23
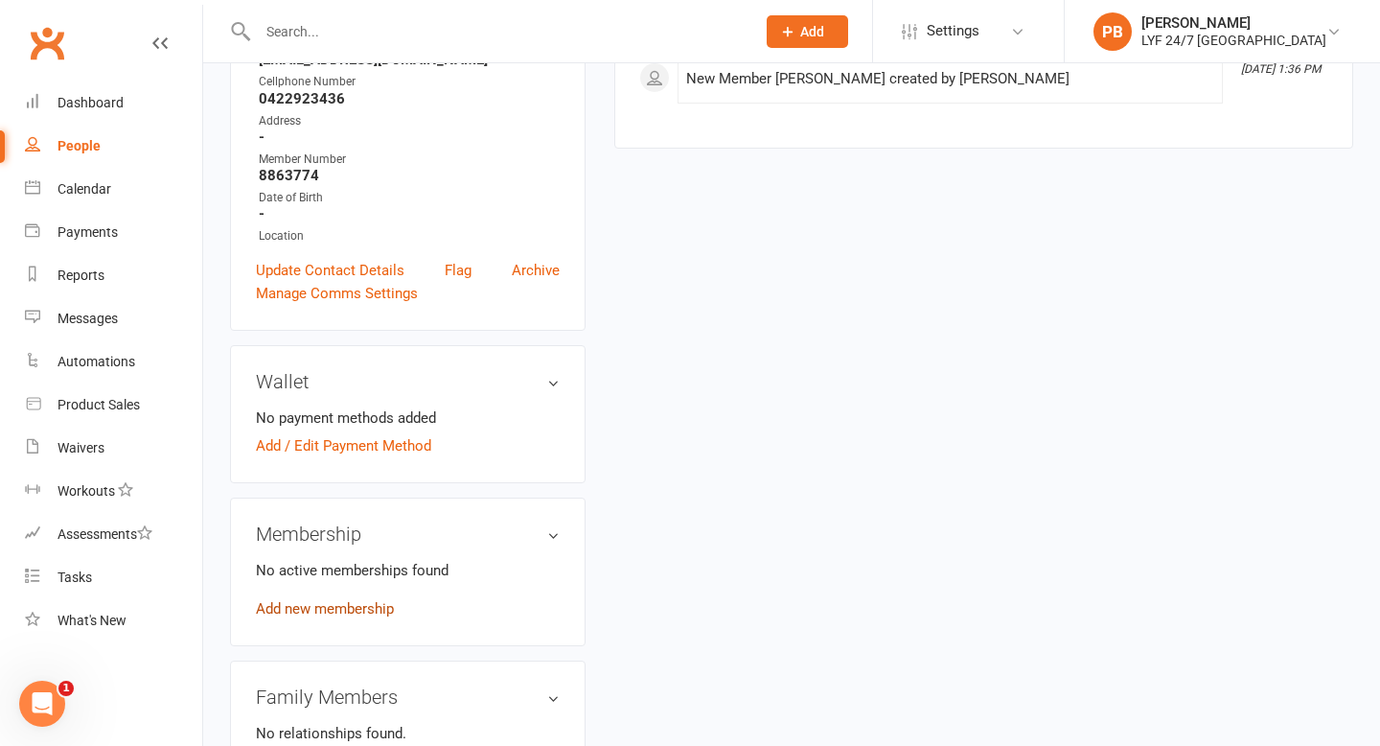
click at [346, 600] on link "Add new membership" at bounding box center [325, 608] width 138 height 17
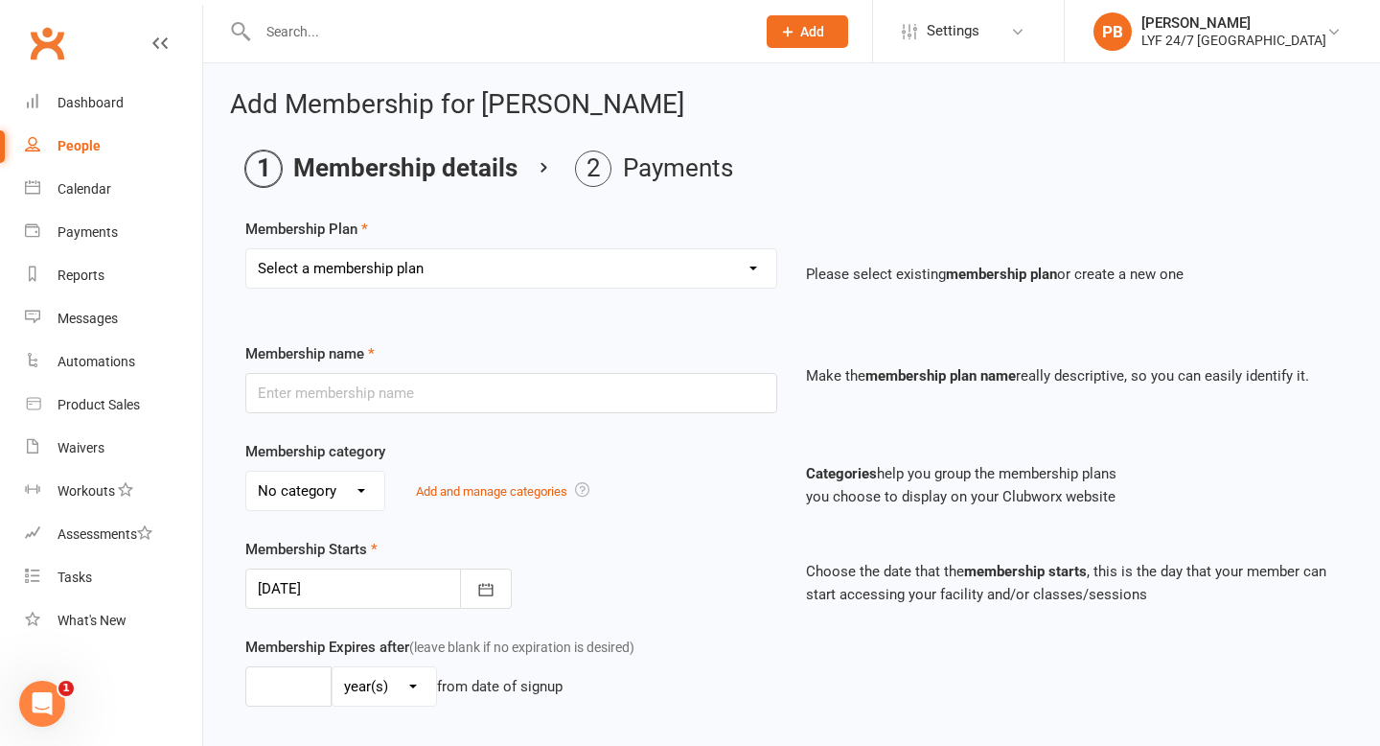
click at [372, 262] on select "Select a membership plan Create new Membership Plan Foundation Direct Debit $41…" at bounding box center [511, 268] width 530 height 38
select select "19"
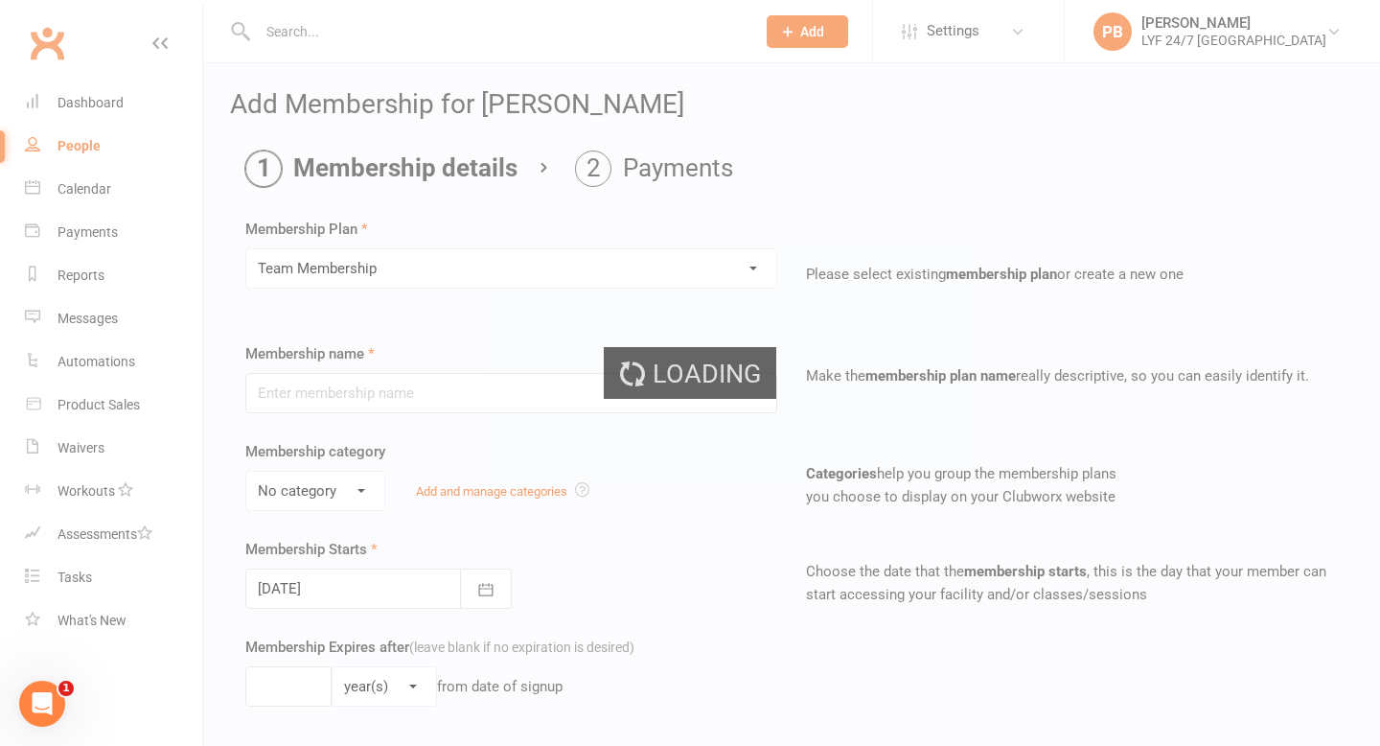
type input "Team Membership"
select select "4"
type input "0"
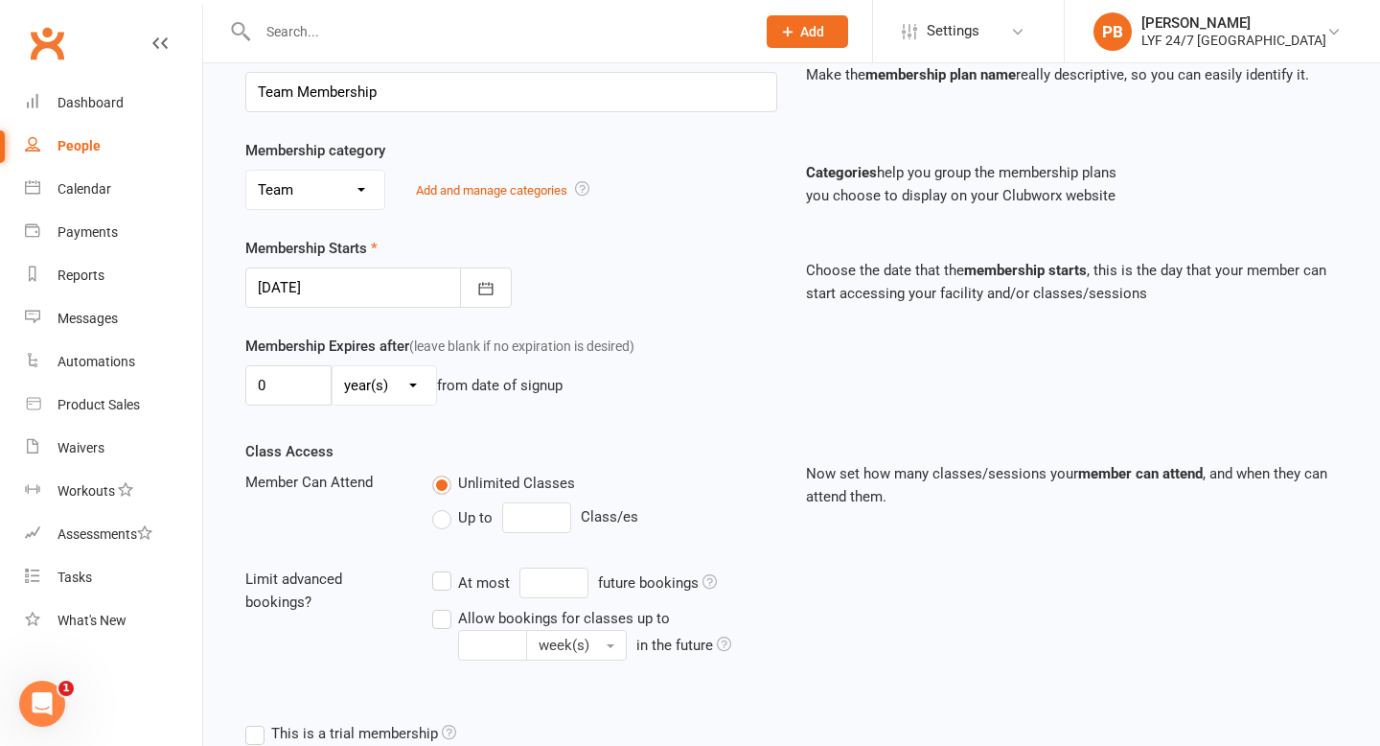
scroll to position [546, 0]
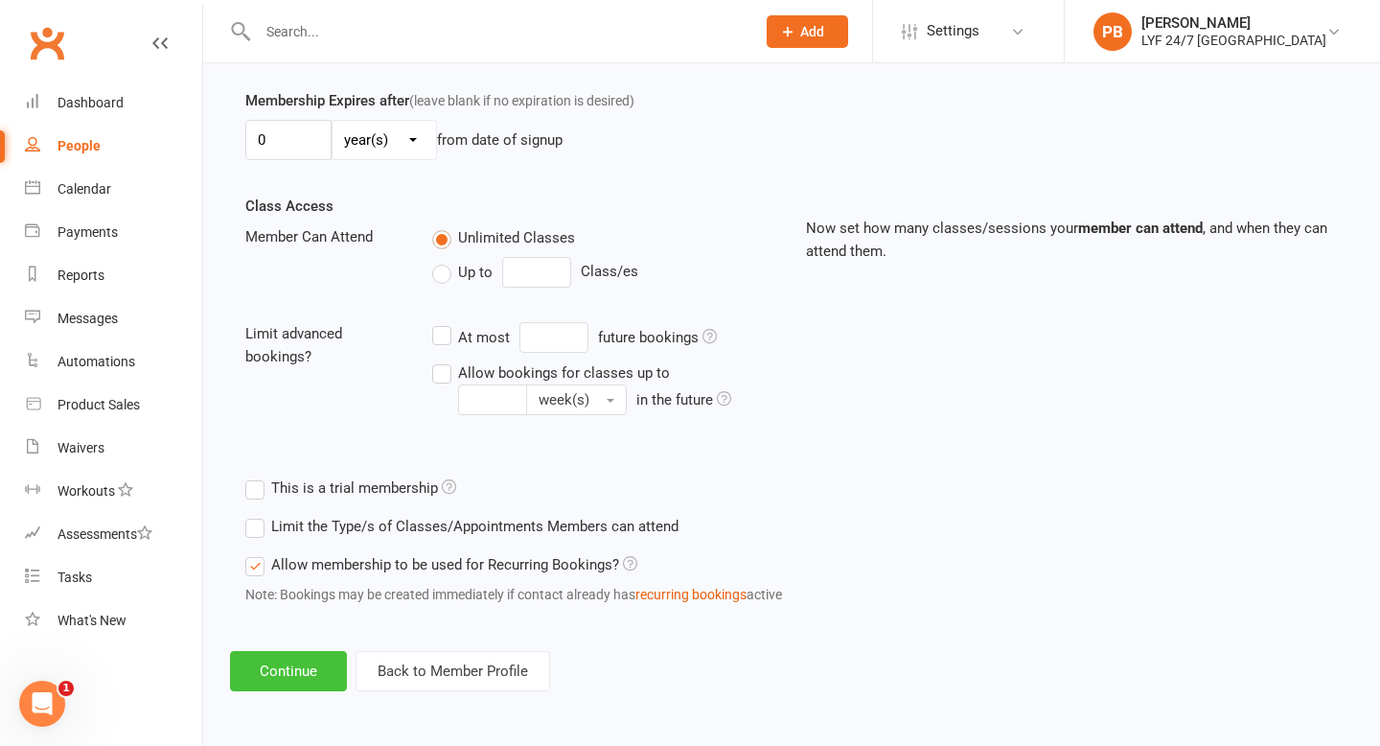
click at [292, 671] on button "Continue" at bounding box center [288, 671] width 117 height 40
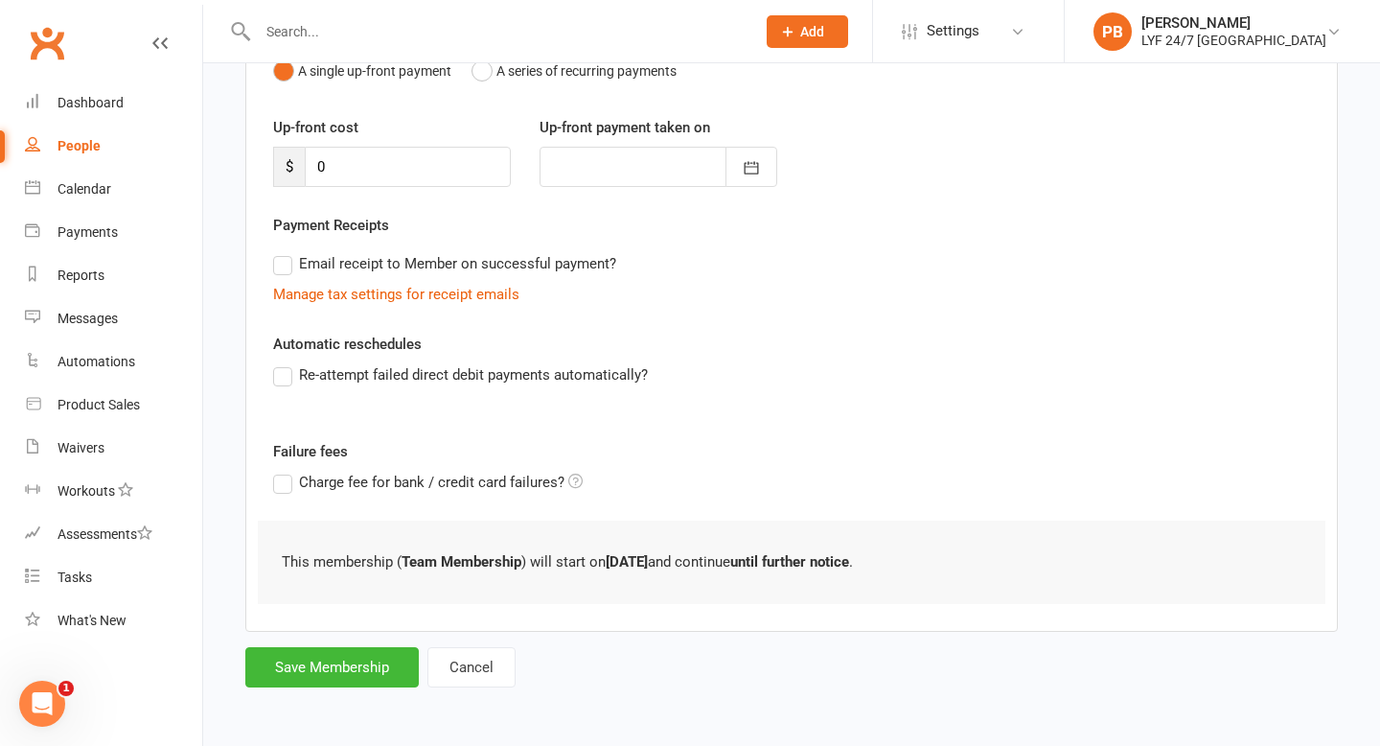
scroll to position [0, 0]
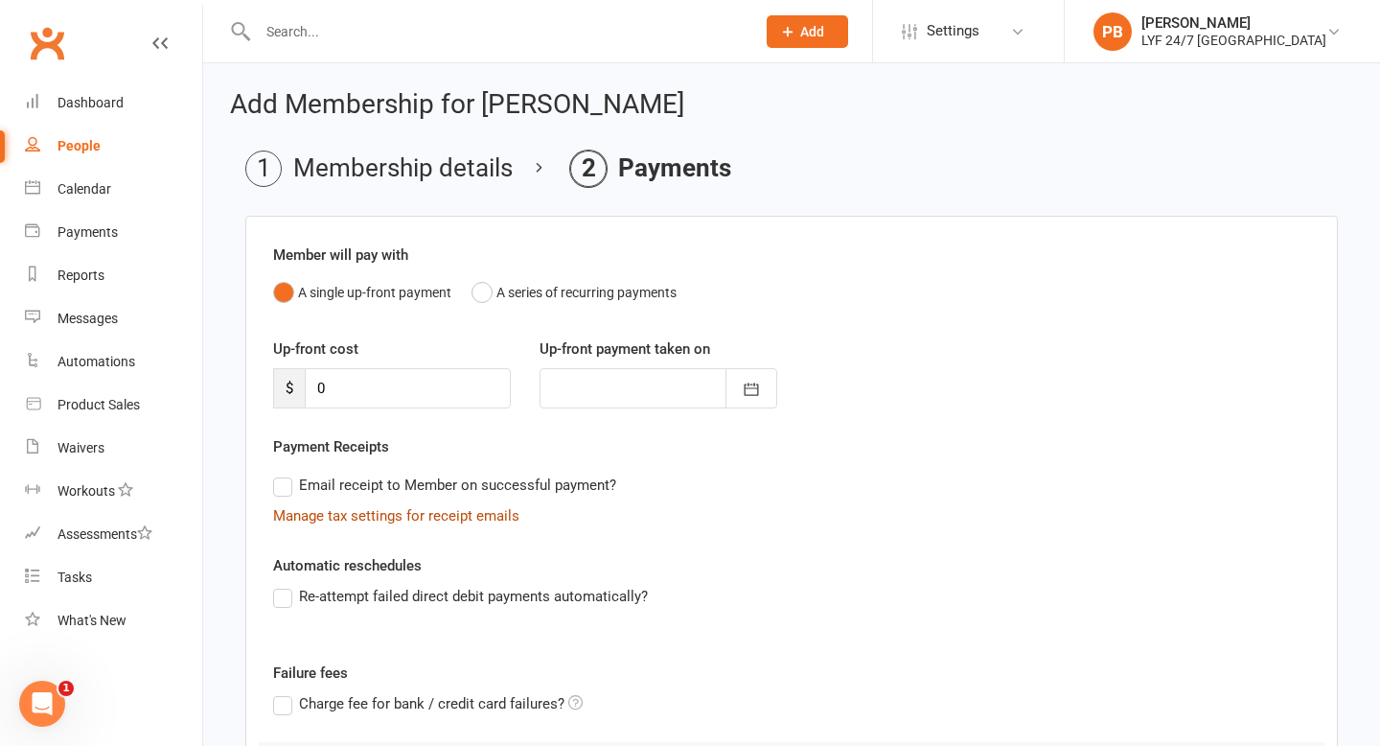
drag, startPoint x: 375, startPoint y: 576, endPoint x: 377, endPoint y: 513, distance: 63.3
click at [376, 523] on div "Member will pay with A single up-front payment A series of recurring payments U…" at bounding box center [791, 534] width 1093 height 637
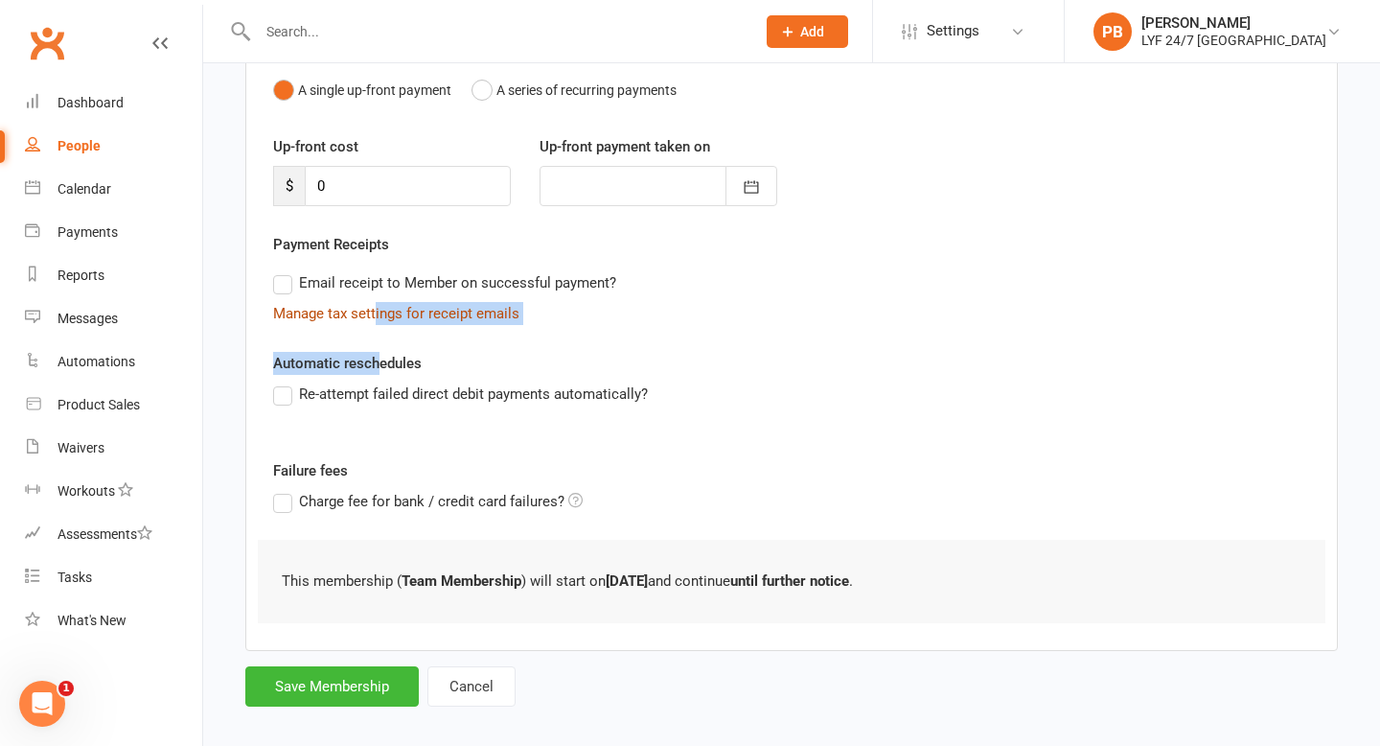
scroll to position [221, 0]
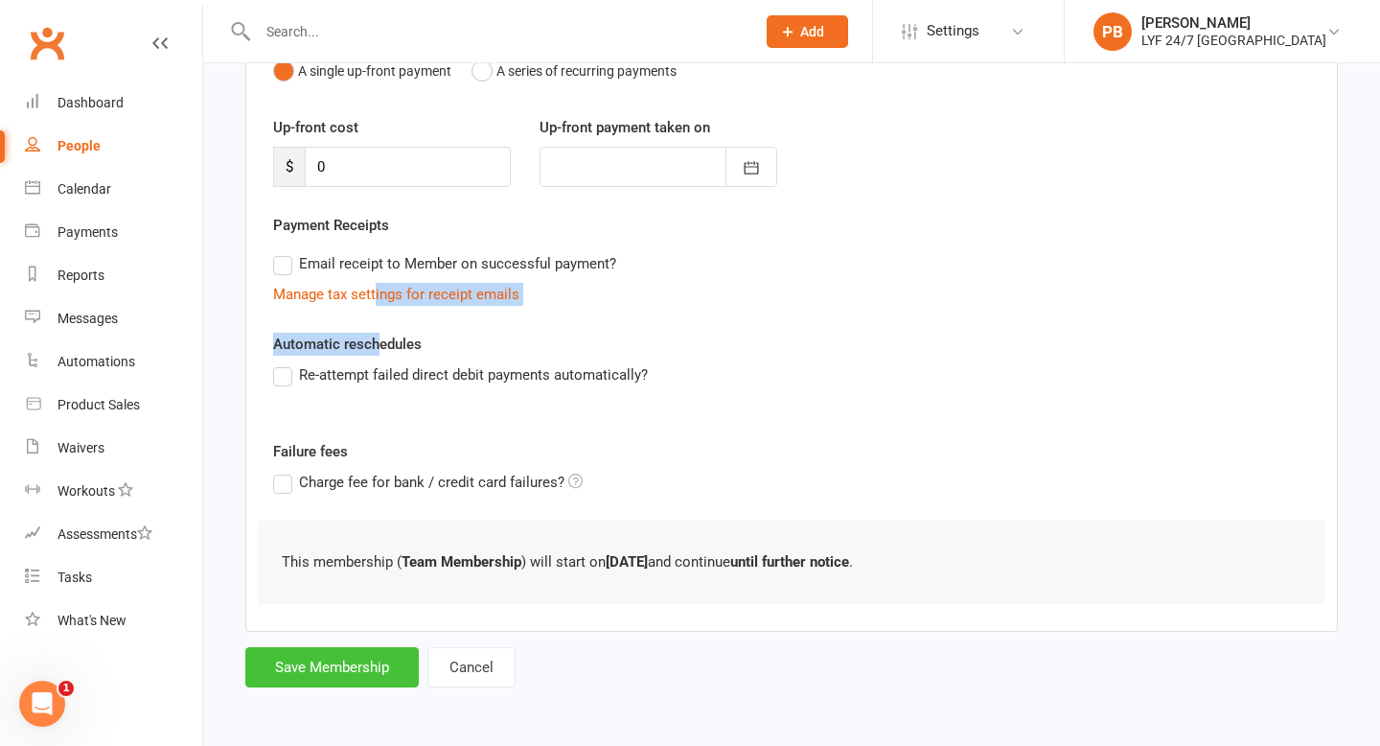
click at [316, 682] on button "Save Membership" at bounding box center [331, 667] width 173 height 40
